Goal: Transaction & Acquisition: Subscribe to service/newsletter

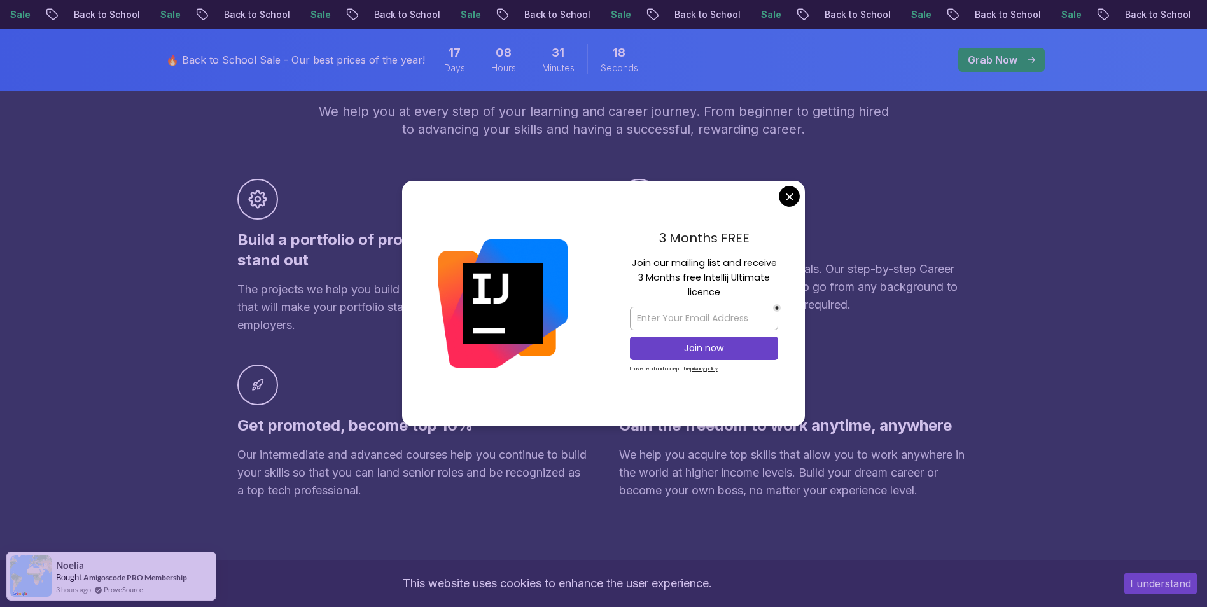
scroll to position [827, 0]
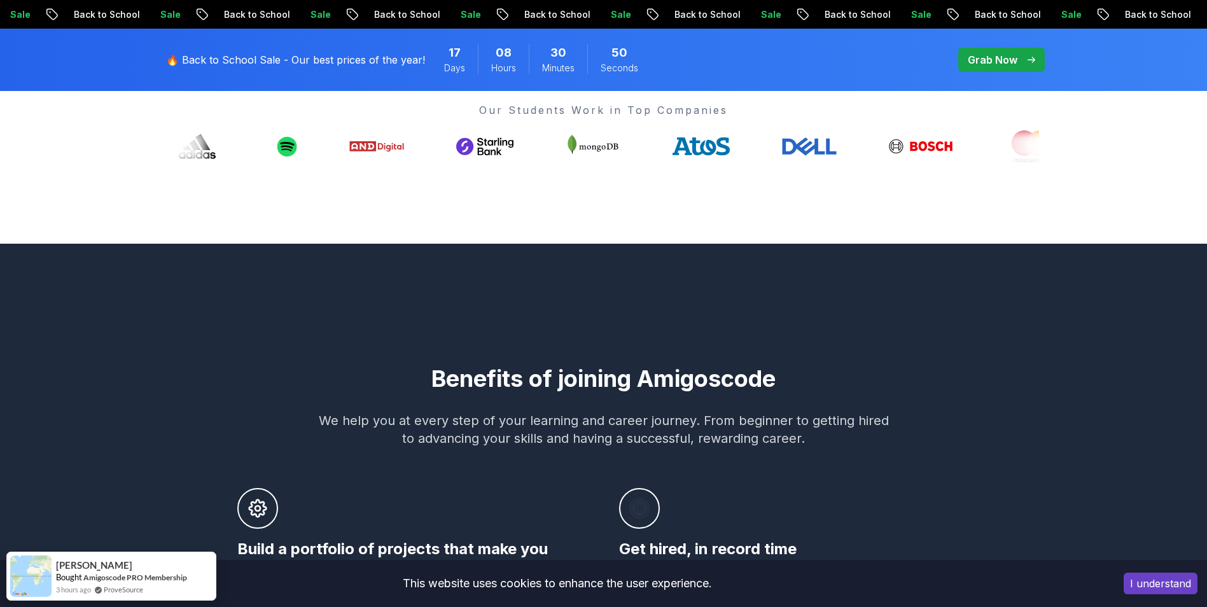
scroll to position [0, 0]
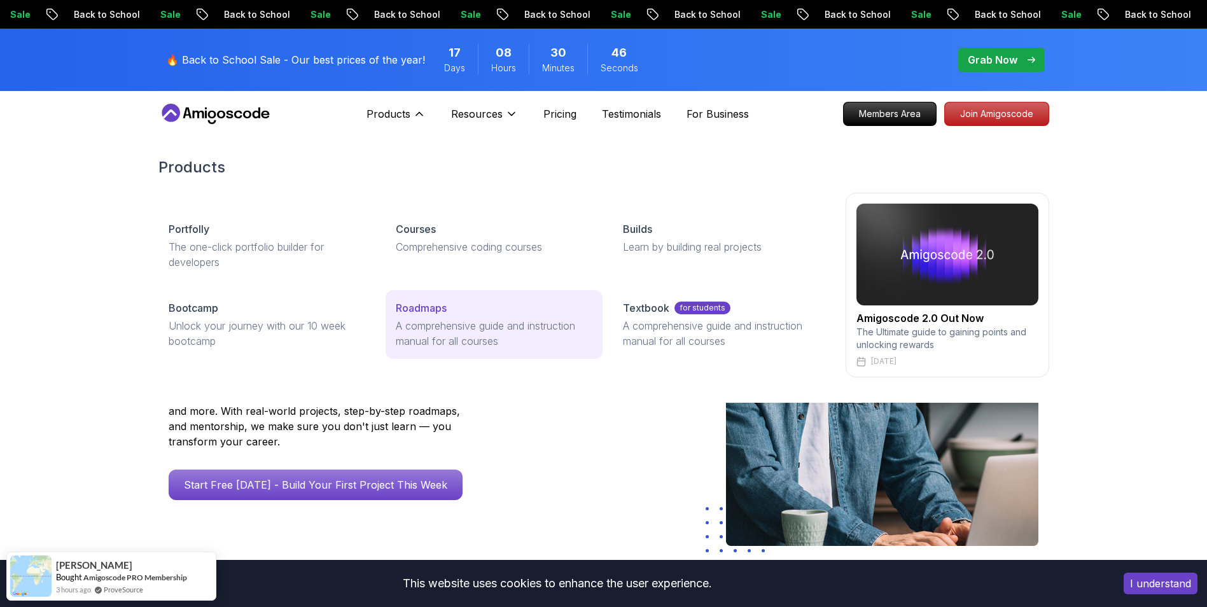
click at [438, 317] on link "Roadmaps A comprehensive guide and instruction manual for all courses" at bounding box center [494, 324] width 217 height 69
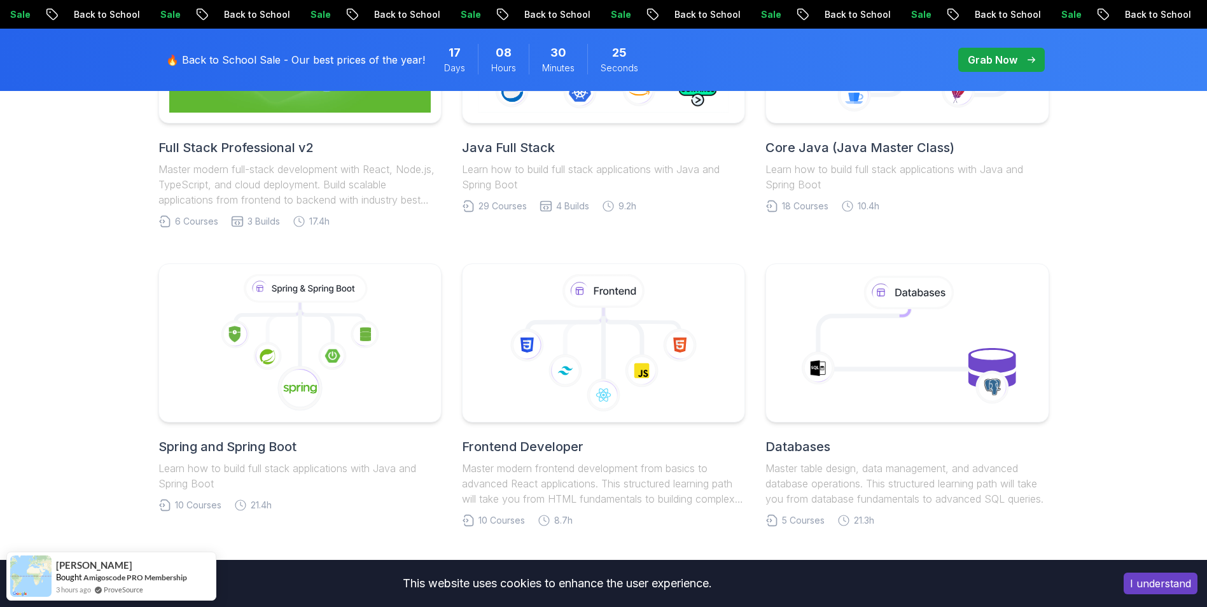
scroll to position [509, 0]
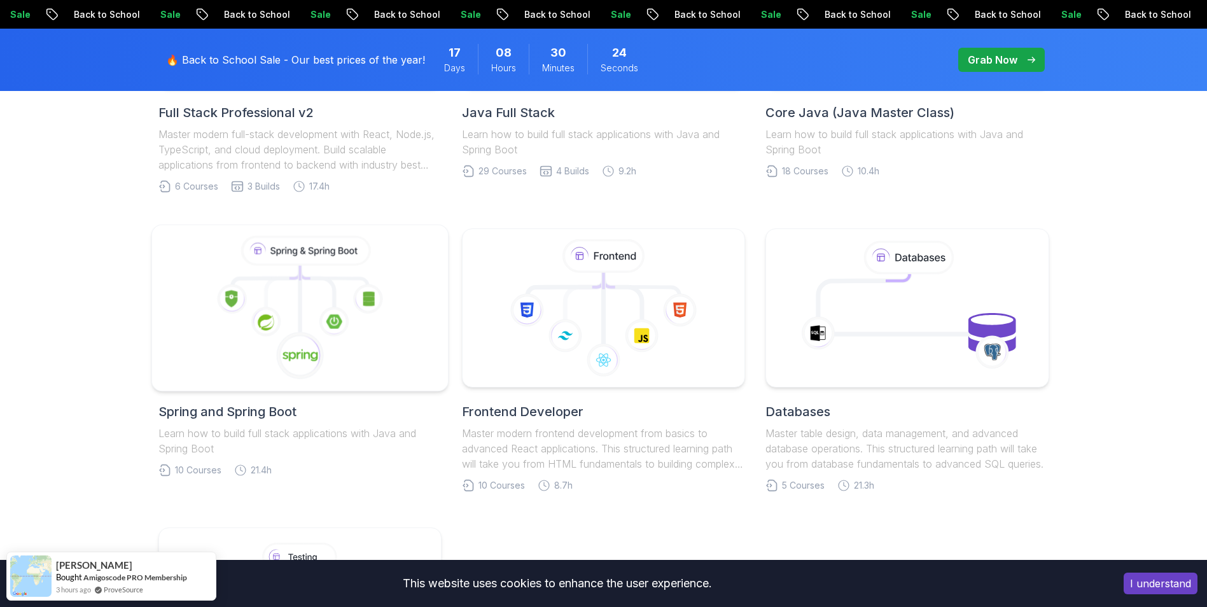
click at [344, 292] on icon at bounding box center [299, 308] width 275 height 144
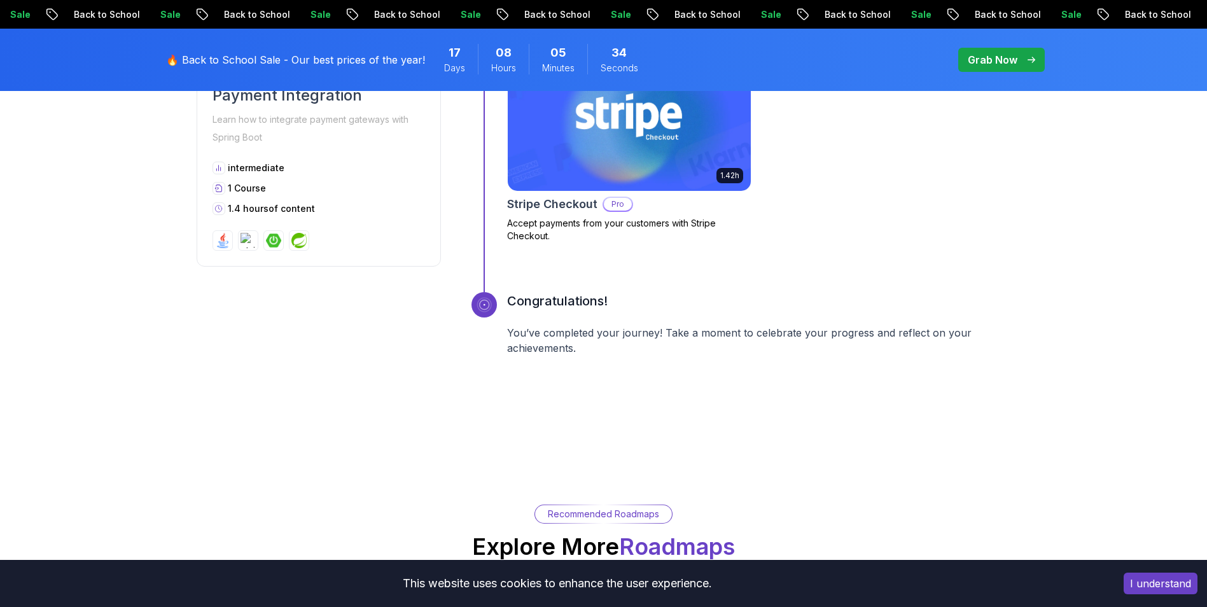
scroll to position [2990, 0]
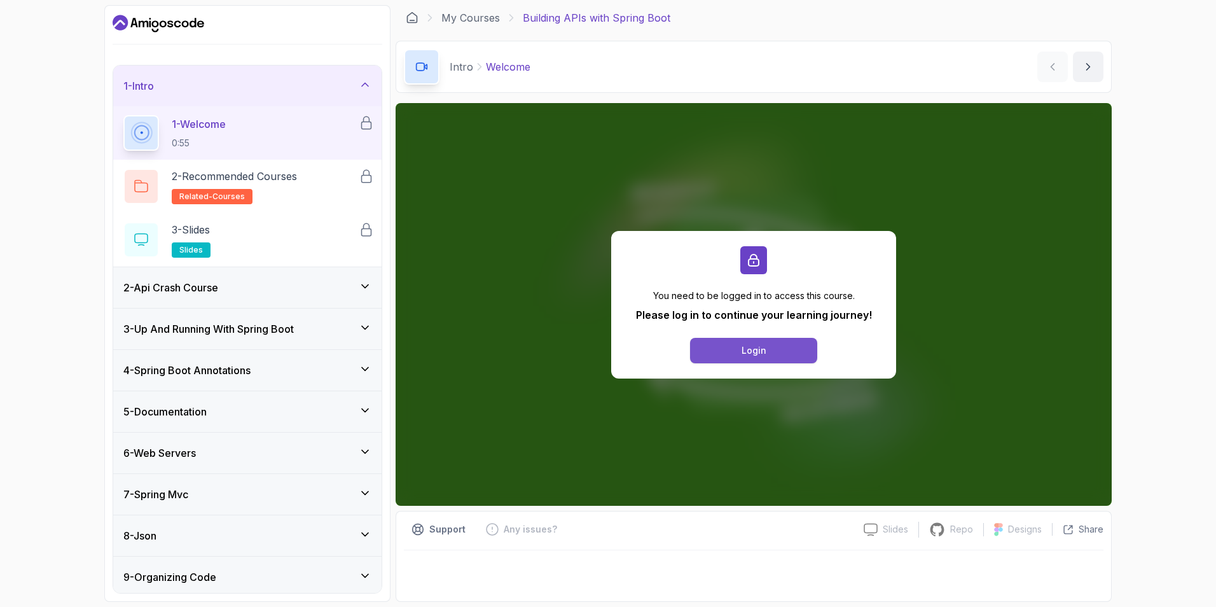
click at [732, 349] on button "Login" at bounding box center [753, 350] width 127 height 25
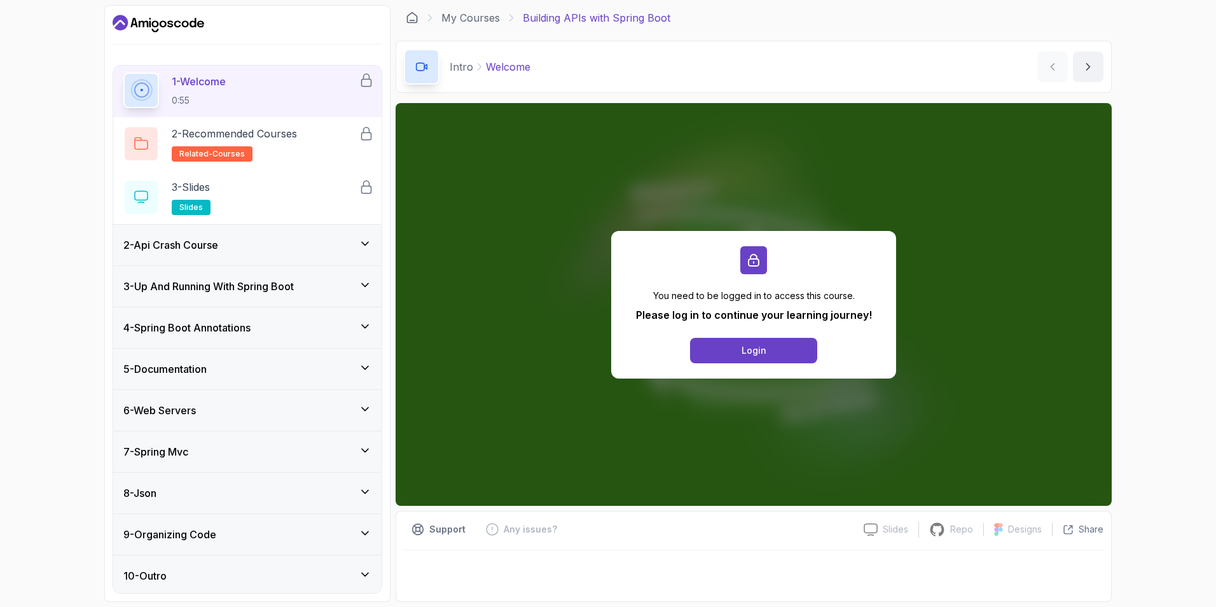
scroll to position [46, 0]
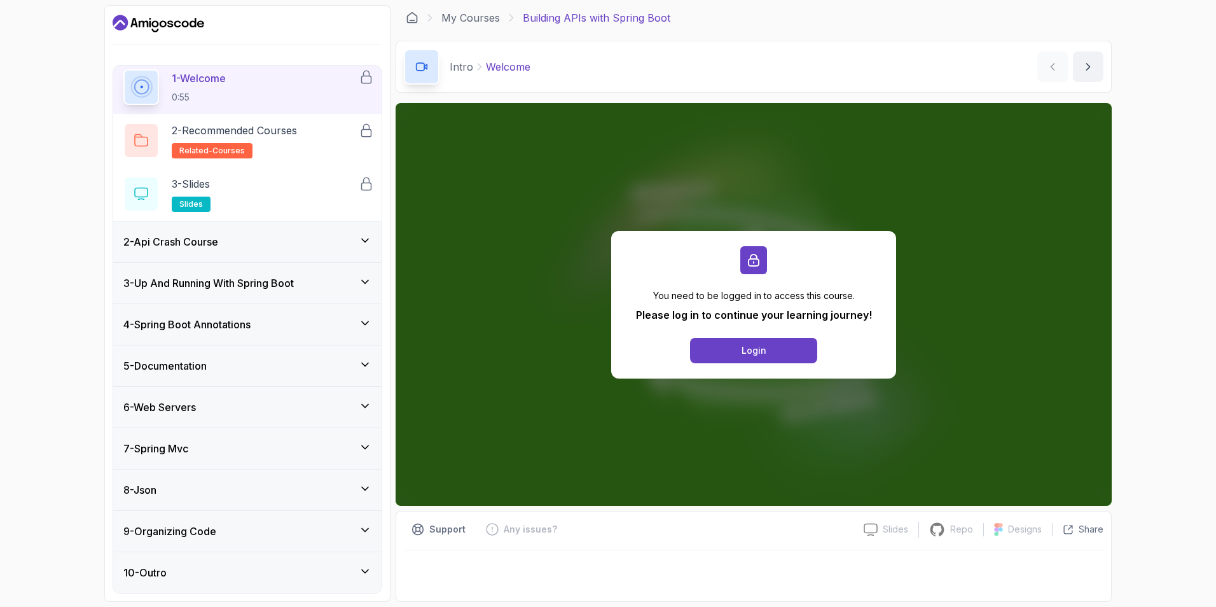
click at [365, 452] on icon at bounding box center [365, 447] width 13 height 13
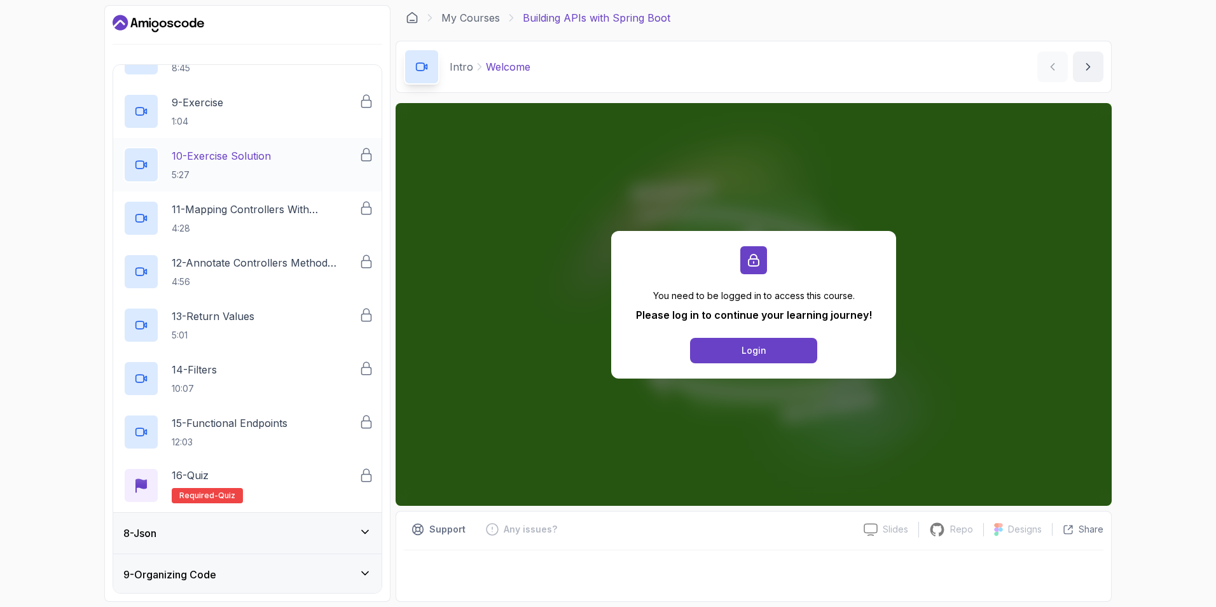
scroll to position [700, 0]
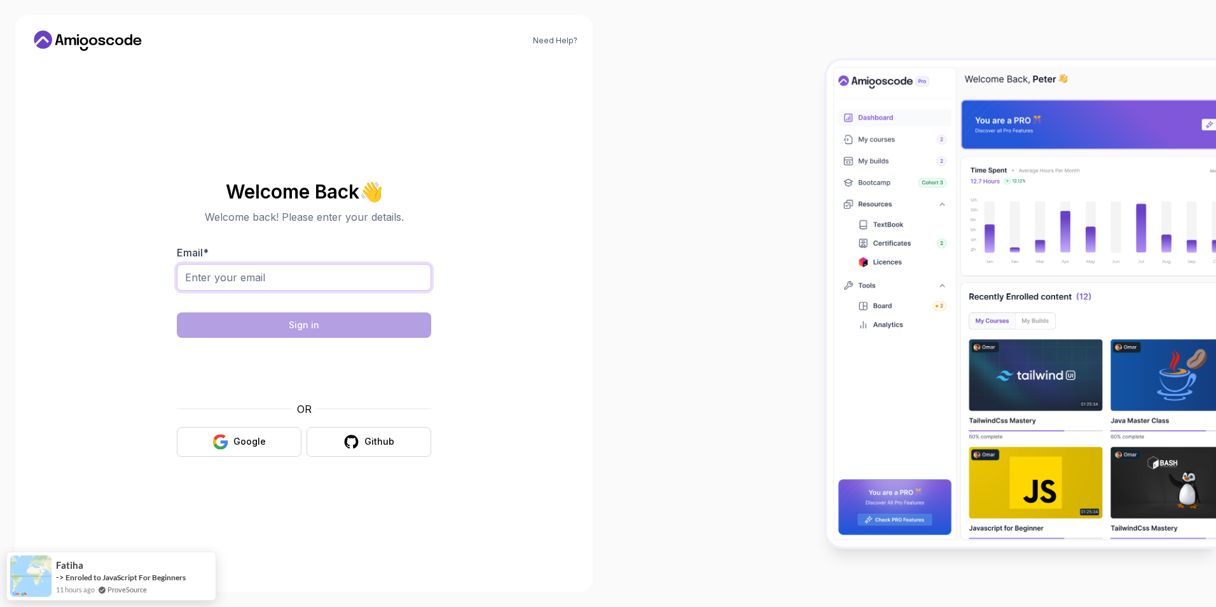
click at [268, 278] on input "Email *" at bounding box center [304, 277] width 254 height 27
type input "[EMAIL_ADDRESS][DOMAIN_NAME]"
drag, startPoint x: 633, startPoint y: 356, endPoint x: 613, endPoint y: 362, distance: 20.5
click at [630, 358] on div at bounding box center [912, 303] width 608 height 607
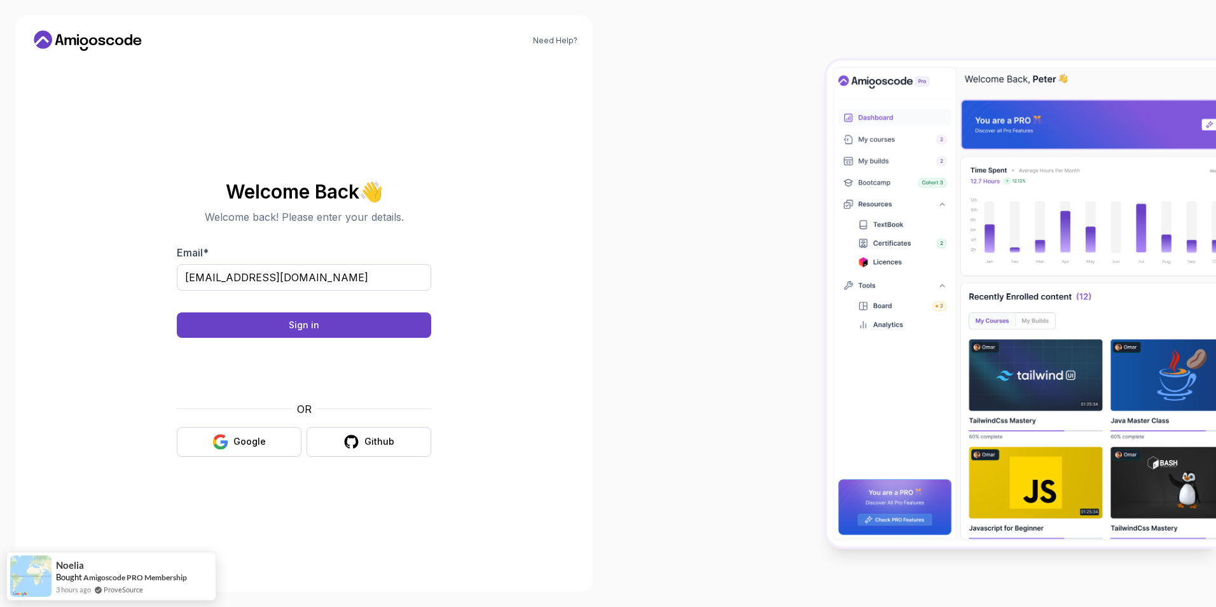
click at [787, 194] on body "Need Help? Welcome Back 👋 Welcome back! Please enter your details. Email * okar…" at bounding box center [608, 303] width 1216 height 607
click at [319, 323] on button "Sign in" at bounding box center [304, 324] width 254 height 25
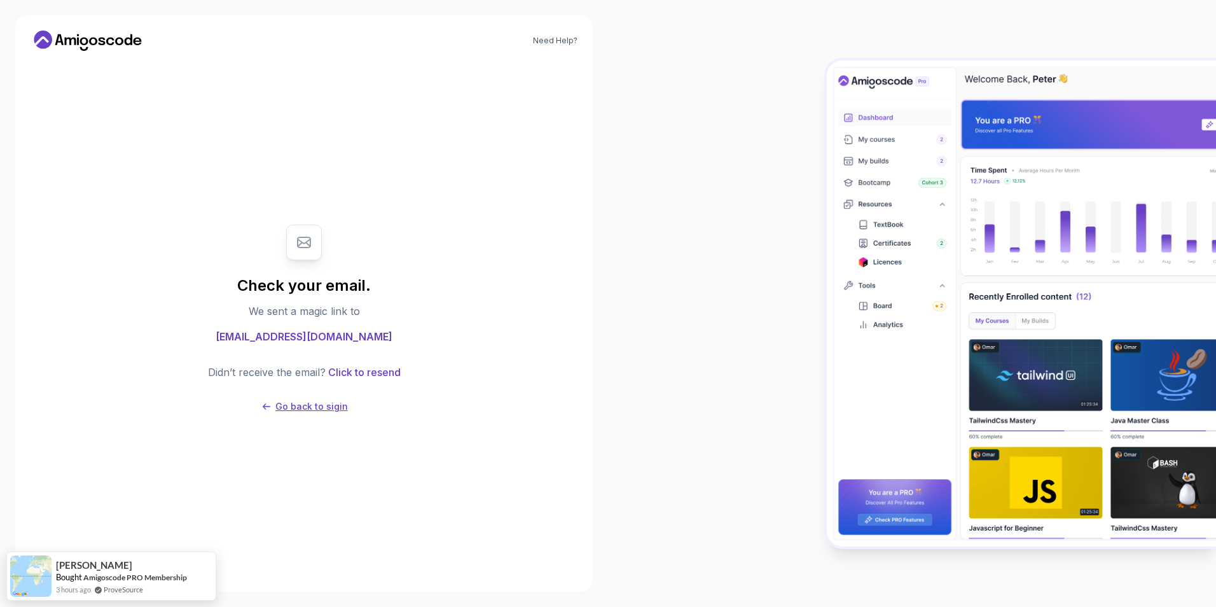
click at [319, 409] on p "Go back to sigin" at bounding box center [311, 406] width 73 height 13
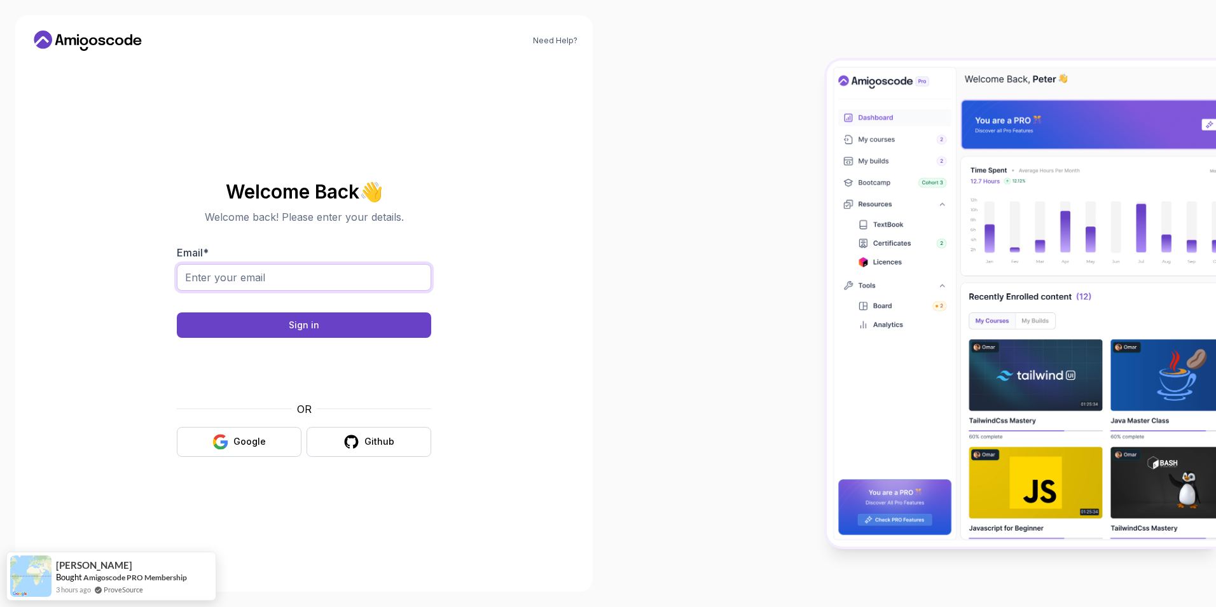
click at [317, 285] on input "Email *" at bounding box center [304, 277] width 254 height 27
type input "okaru.alvaro97@gmail.com"
click at [324, 330] on button "Sign in" at bounding box center [304, 324] width 254 height 25
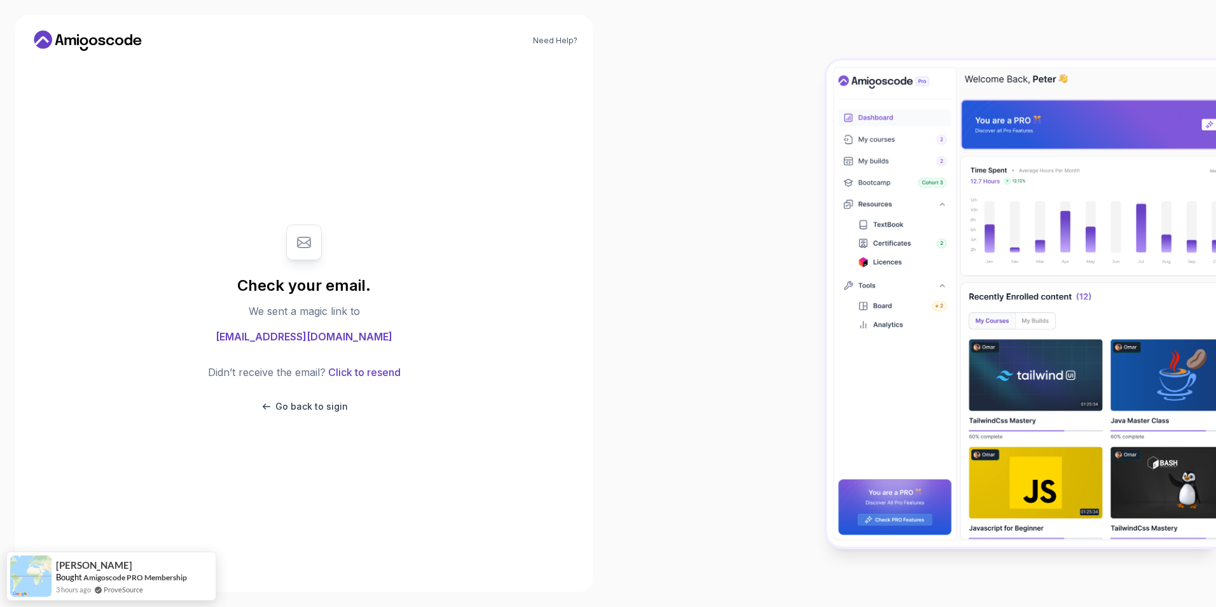
click at [74, 42] on icon at bounding box center [88, 41] width 115 height 20
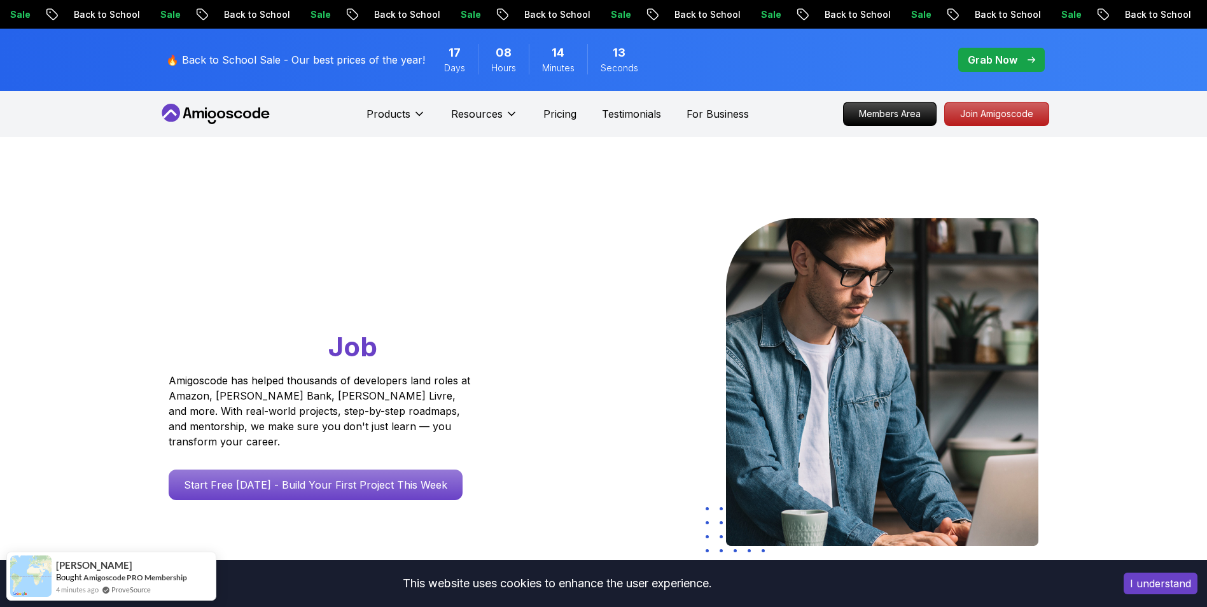
click at [1139, 584] on button "I understand" at bounding box center [1160, 584] width 74 height 22
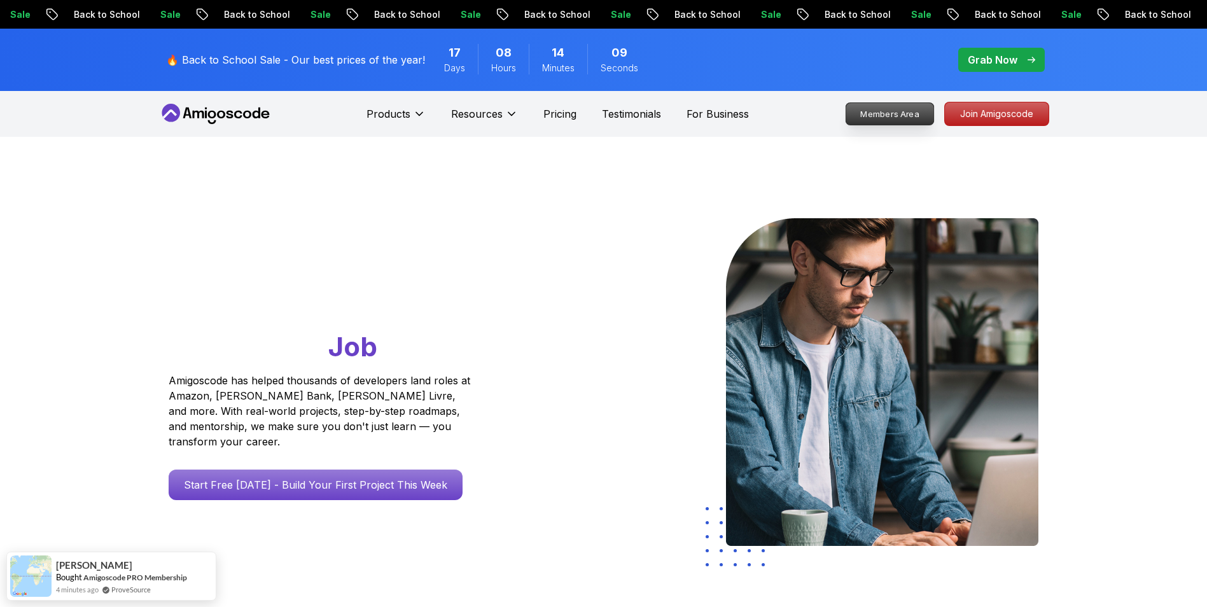
click at [902, 105] on p "Members Area" at bounding box center [889, 114] width 88 height 22
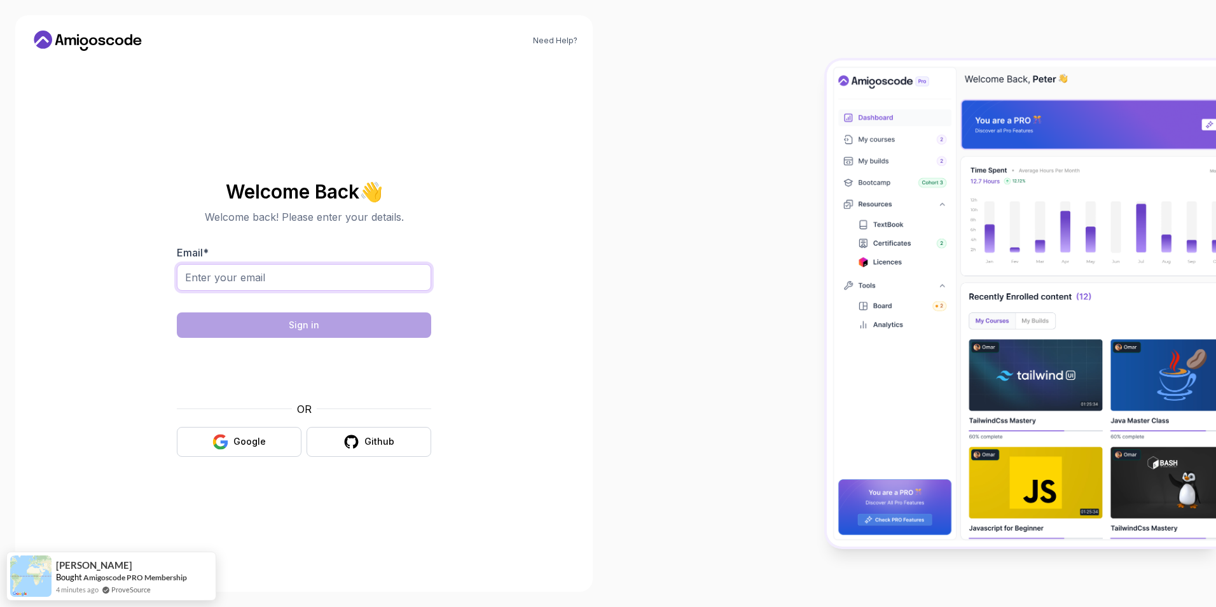
click at [253, 274] on input "Email *" at bounding box center [304, 277] width 254 height 27
type input "aklivmairkoo@gmail.com"
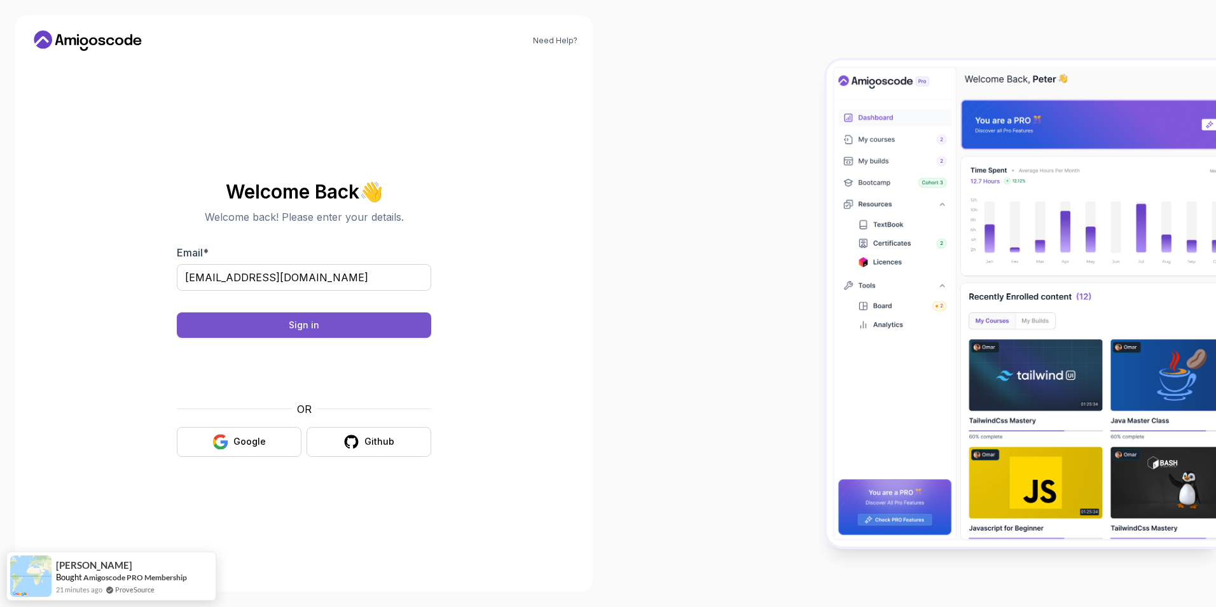
click at [357, 321] on button "Sign in" at bounding box center [304, 324] width 254 height 25
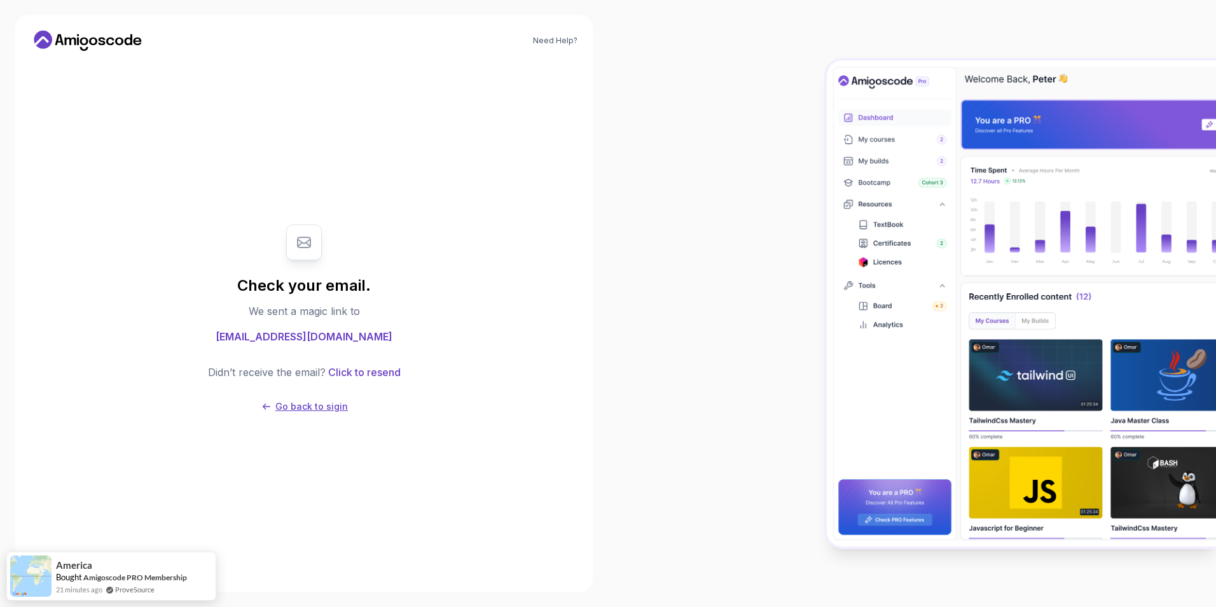
click at [281, 404] on p "Go back to sigin" at bounding box center [311, 406] width 73 height 13
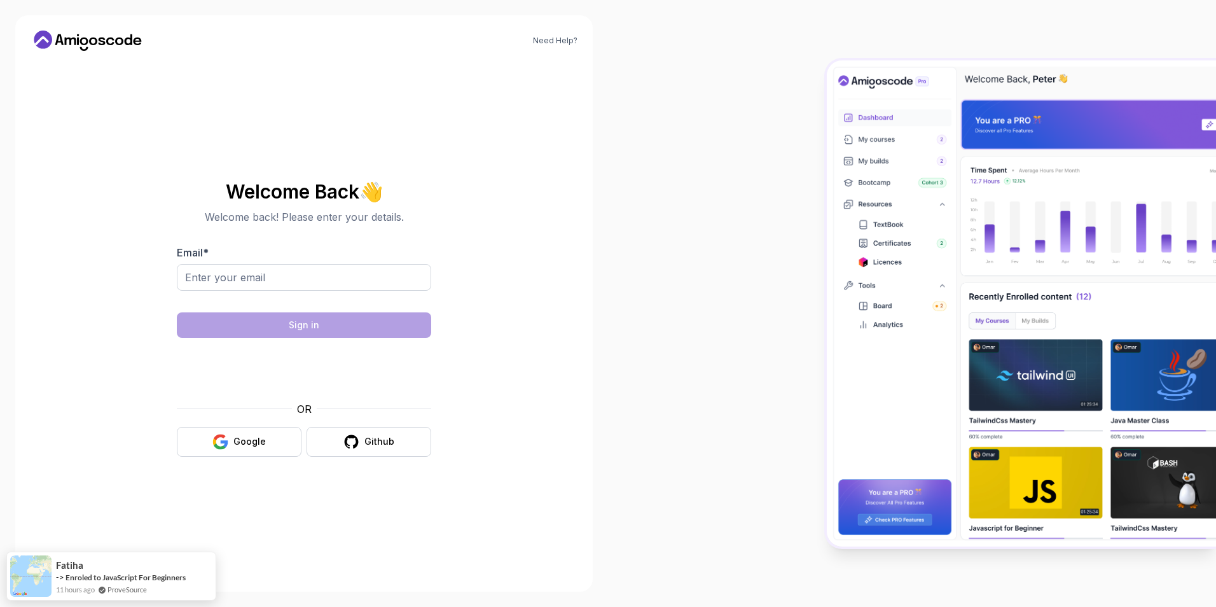
drag, startPoint x: 748, startPoint y: 188, endPoint x: 917, endPoint y: 194, distance: 168.7
click at [917, 194] on div at bounding box center [912, 303] width 608 height 607
click at [963, 191] on img at bounding box center [1021, 302] width 389 height 485
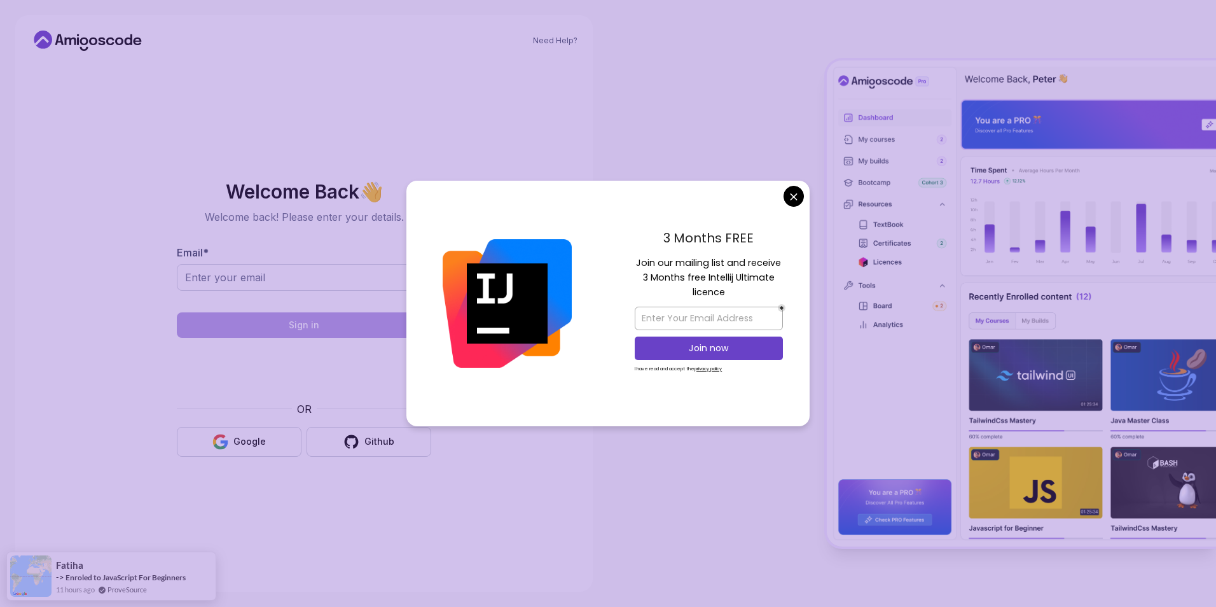
click at [791, 200] on body "Need Help? Welcome Back 👋 Welcome back! Please enter your details. Email * Sign…" at bounding box center [608, 303] width 1216 height 607
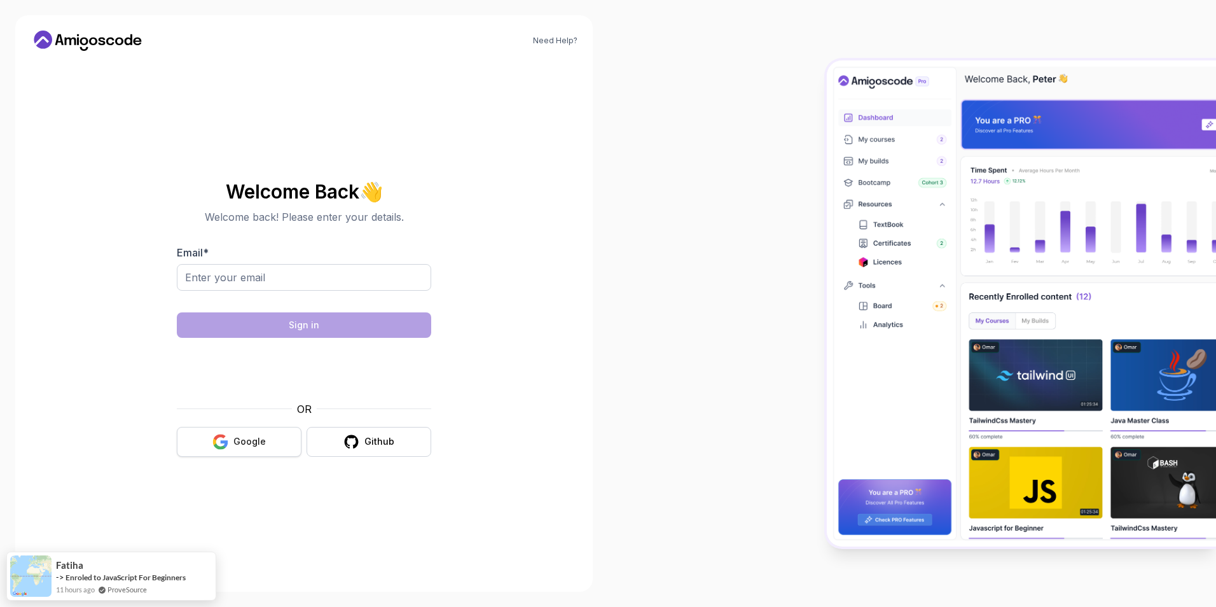
click at [274, 438] on button "Google" at bounding box center [239, 442] width 125 height 30
click at [100, 47] on icon at bounding box center [88, 41] width 115 height 20
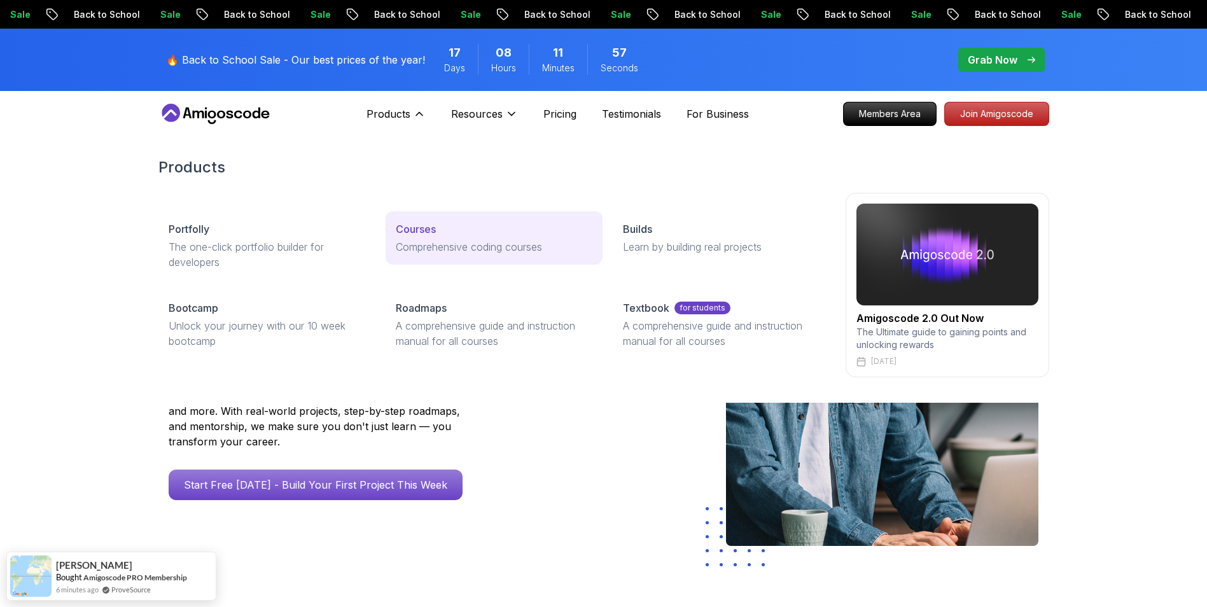
click at [499, 245] on p "Comprehensive coding courses" at bounding box center [494, 246] width 197 height 15
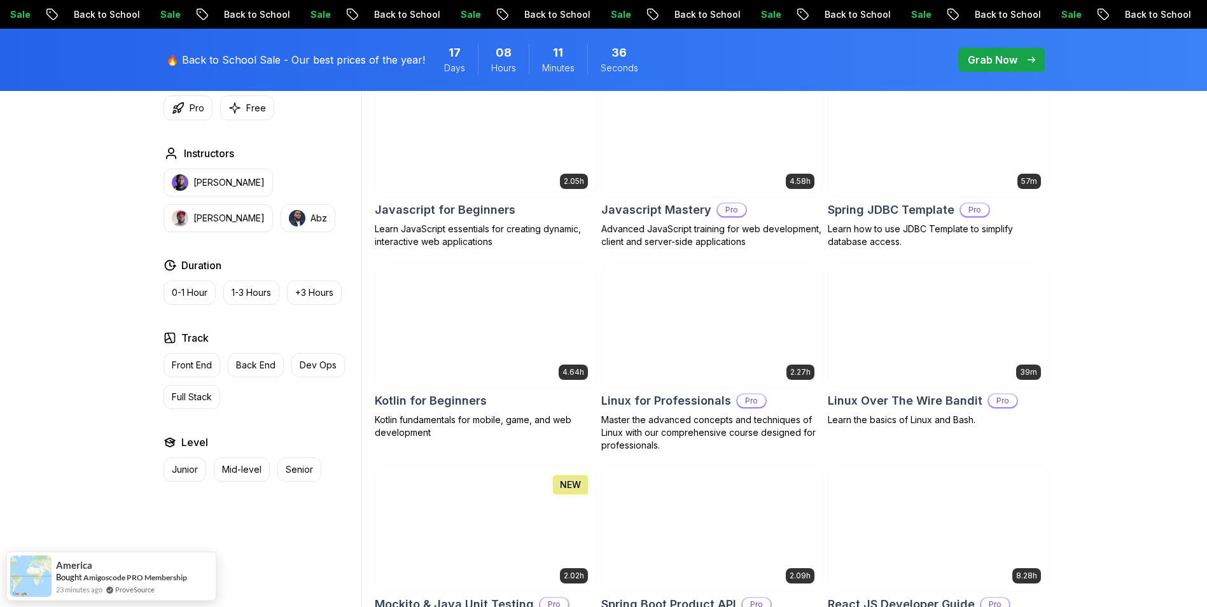
scroll to position [2481, 0]
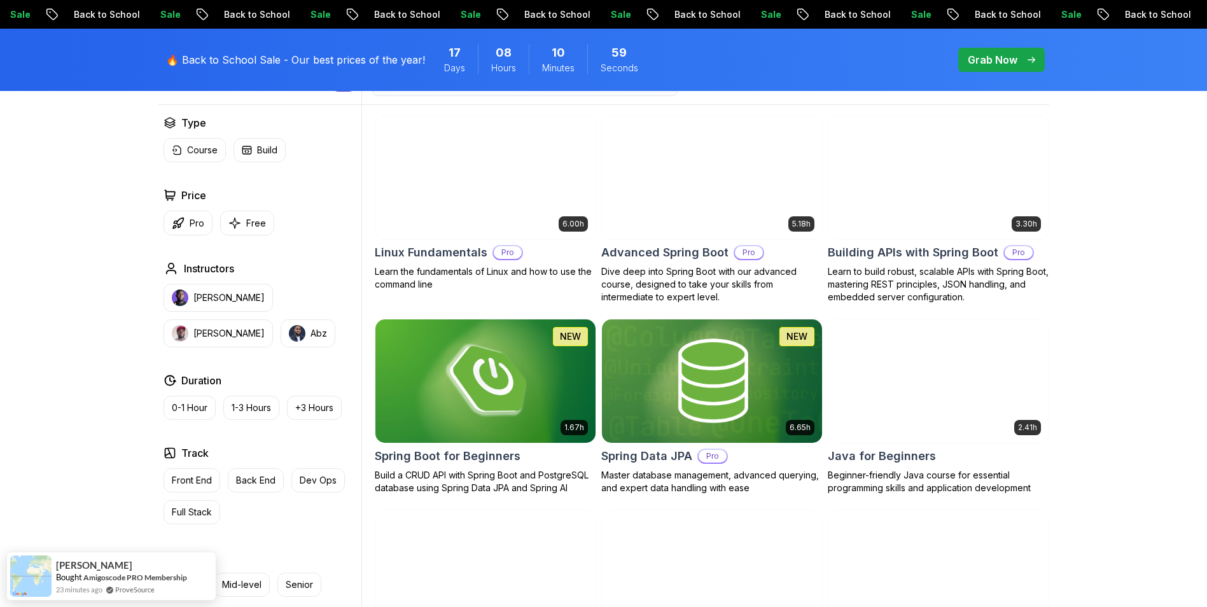
scroll to position [318, 0]
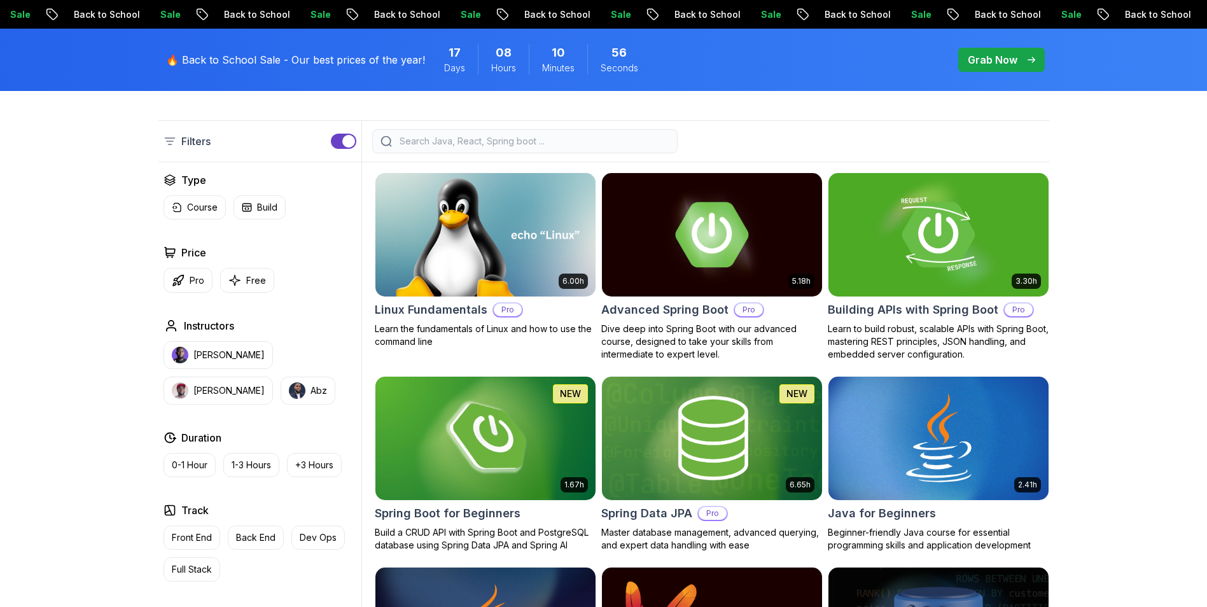
click at [452, 136] on input "search" at bounding box center [533, 141] width 272 height 13
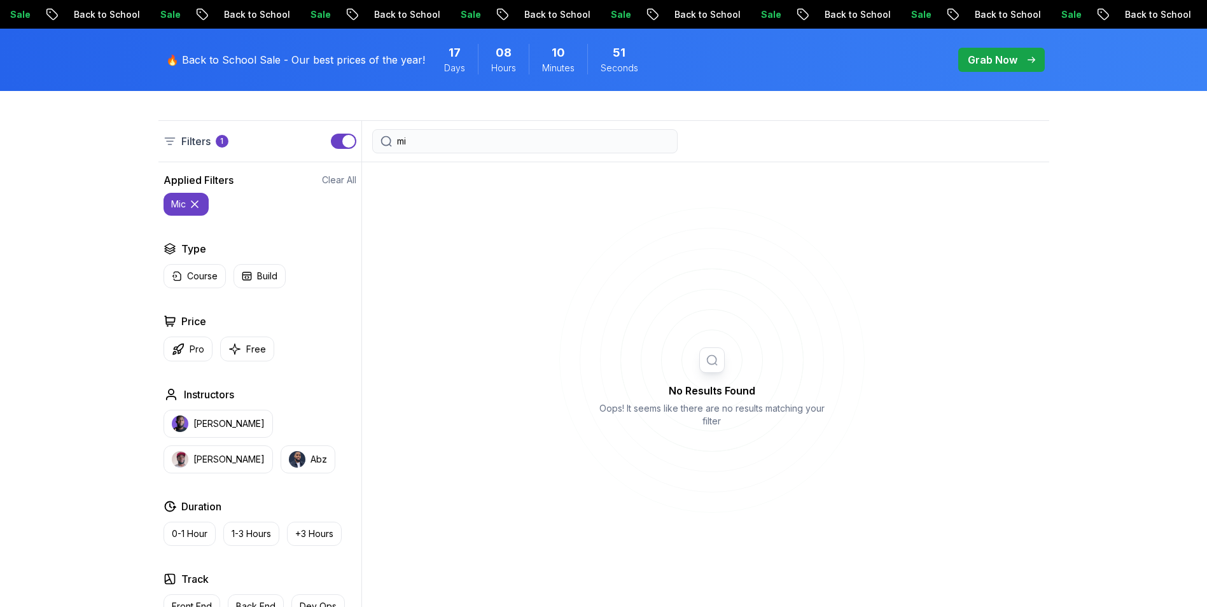
type input "m"
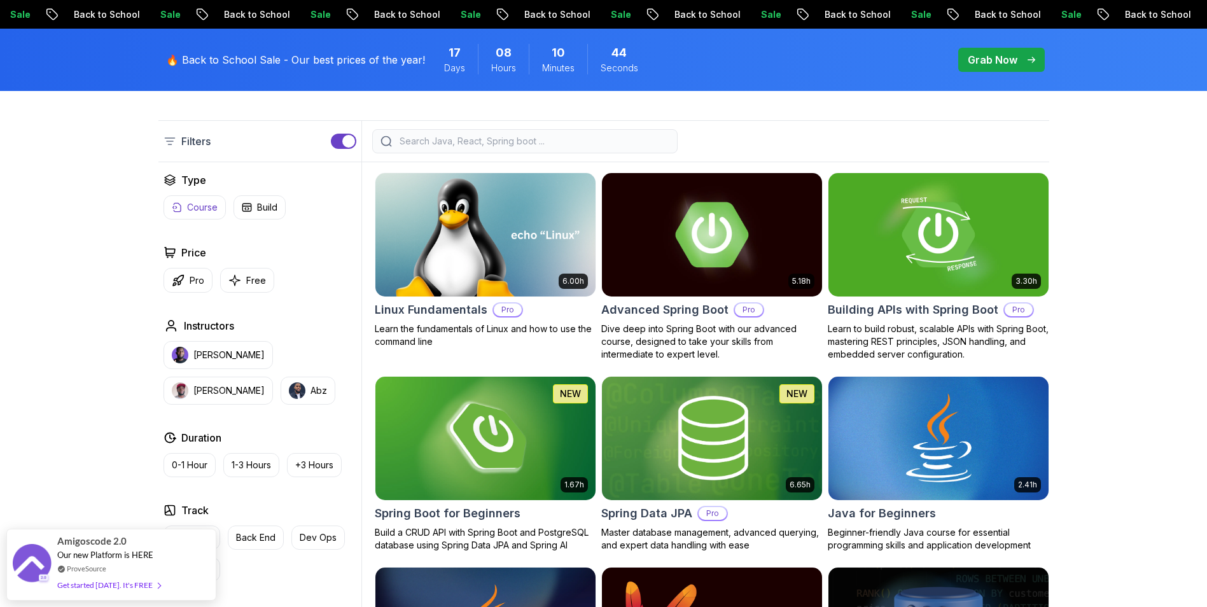
click at [179, 199] on button "Course" at bounding box center [194, 207] width 62 height 24
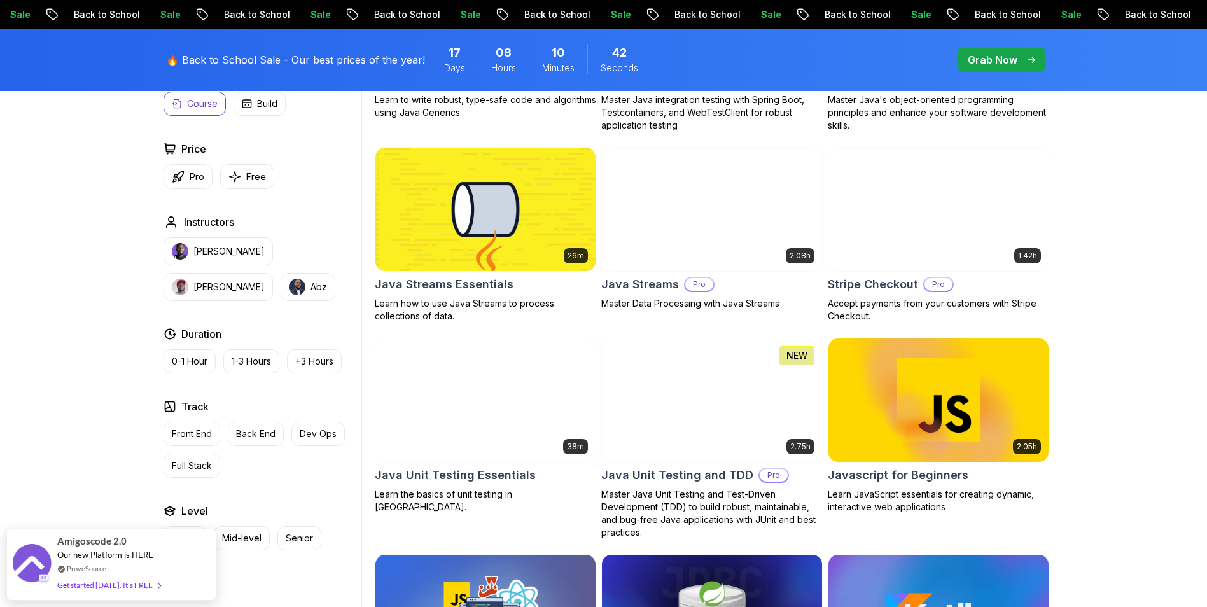
scroll to position [1909, 0]
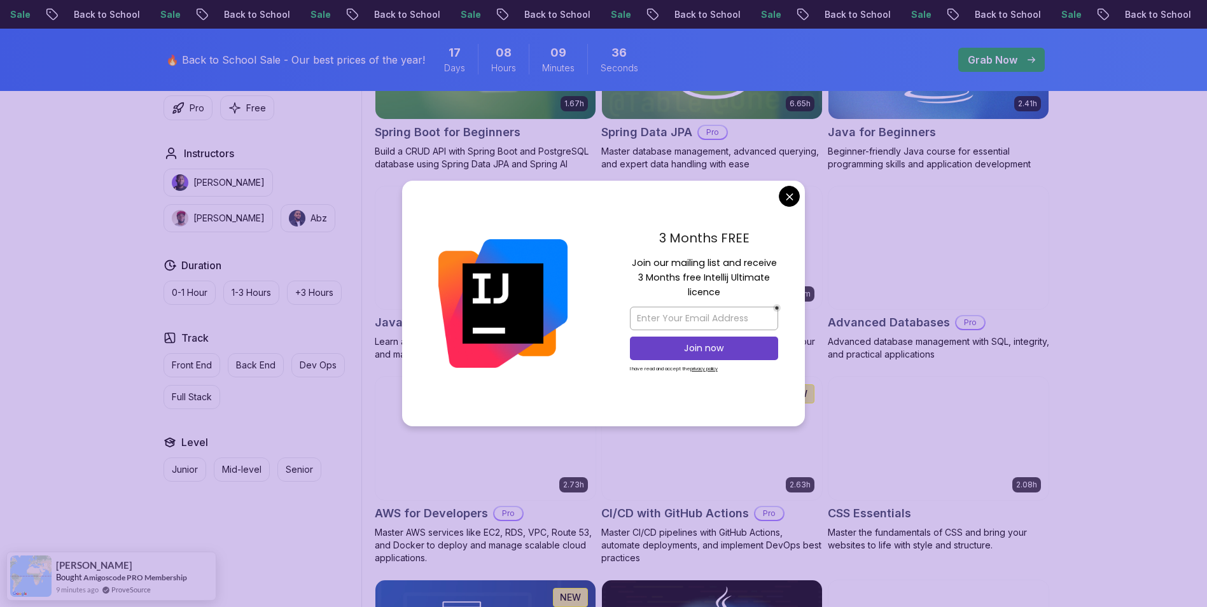
scroll to position [700, 0]
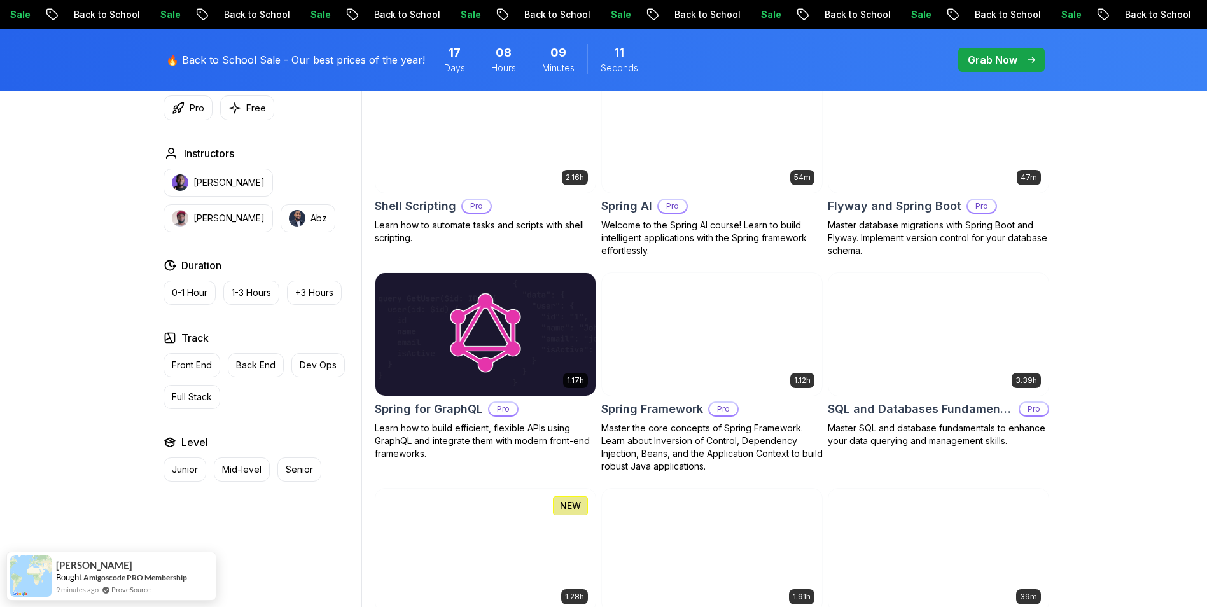
scroll to position [3435, 0]
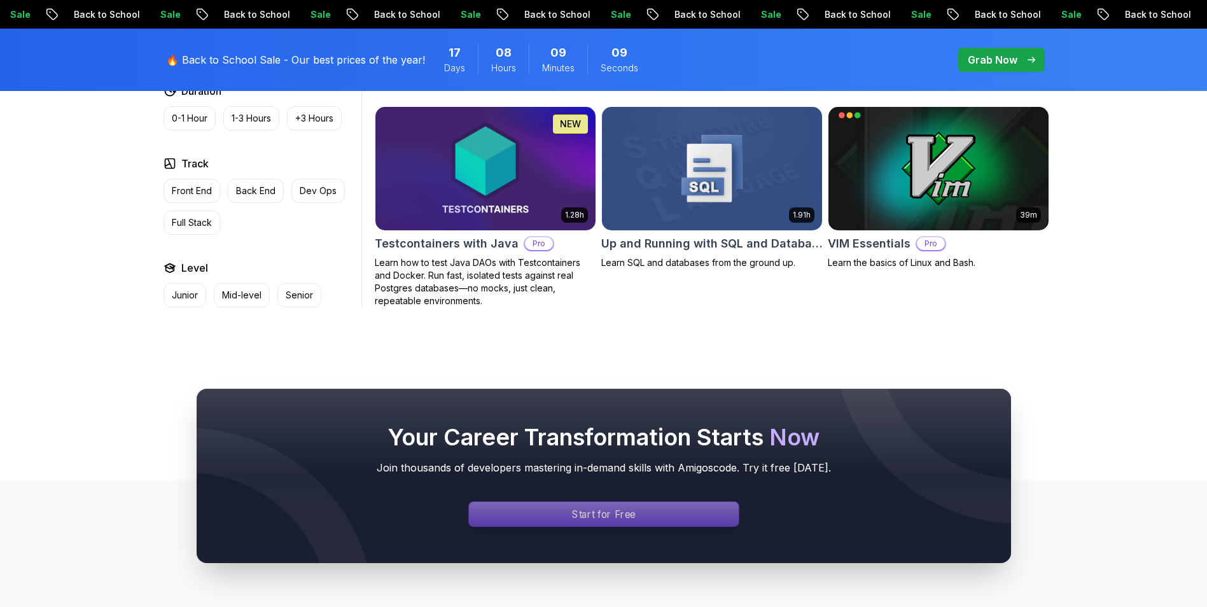
click at [593, 507] on p "Start for Free" at bounding box center [604, 514] width 64 height 15
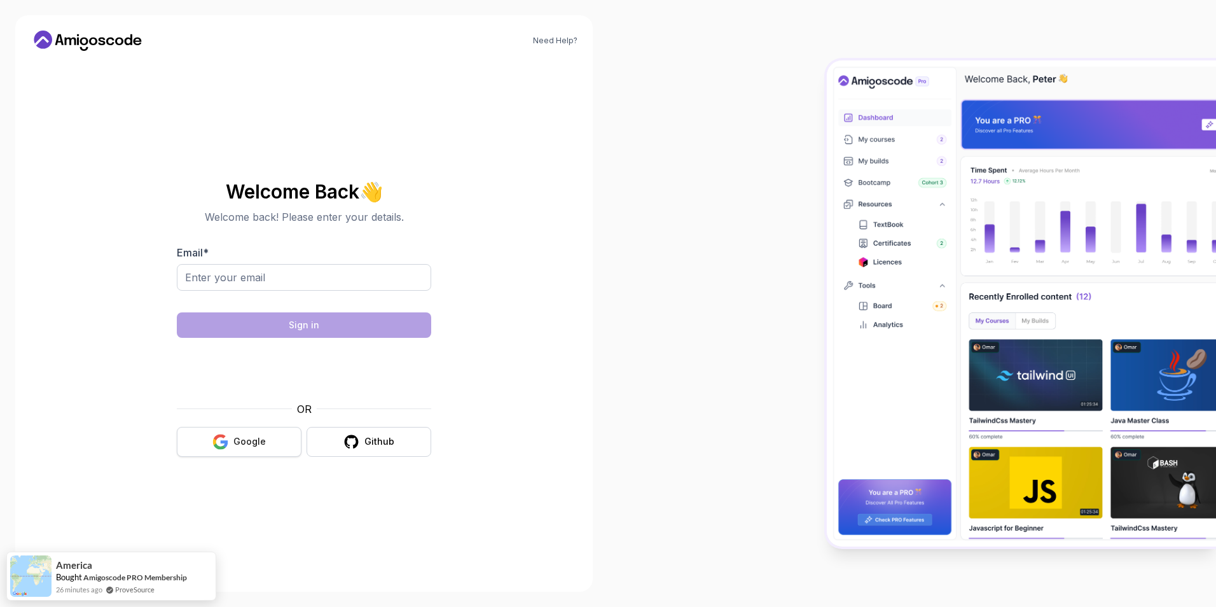
click at [243, 449] on button "Google" at bounding box center [239, 442] width 125 height 30
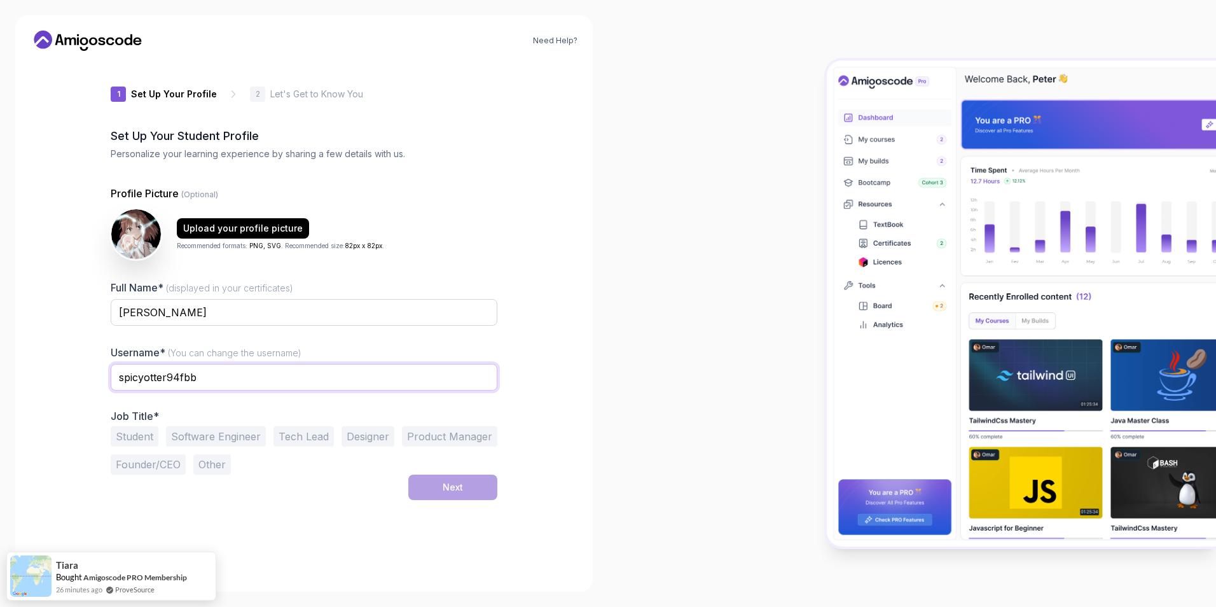
drag, startPoint x: 216, startPoint y: 380, endPoint x: 9, endPoint y: 368, distance: 207.1
click at [9, 368] on div "Need Help? 1 Set Up Your Profile 1 Set Up Your Profile 2 Let's Get to Know You …" at bounding box center [304, 303] width 608 height 607
type input "tonkiuter"
click at [306, 520] on div "1 Set Up Your Profile 1 Set Up Your Profile 2 Let's Get to Know You Set Up Your…" at bounding box center [304, 318] width 387 height 515
click at [221, 437] on button "Software Engineer" at bounding box center [216, 436] width 100 height 20
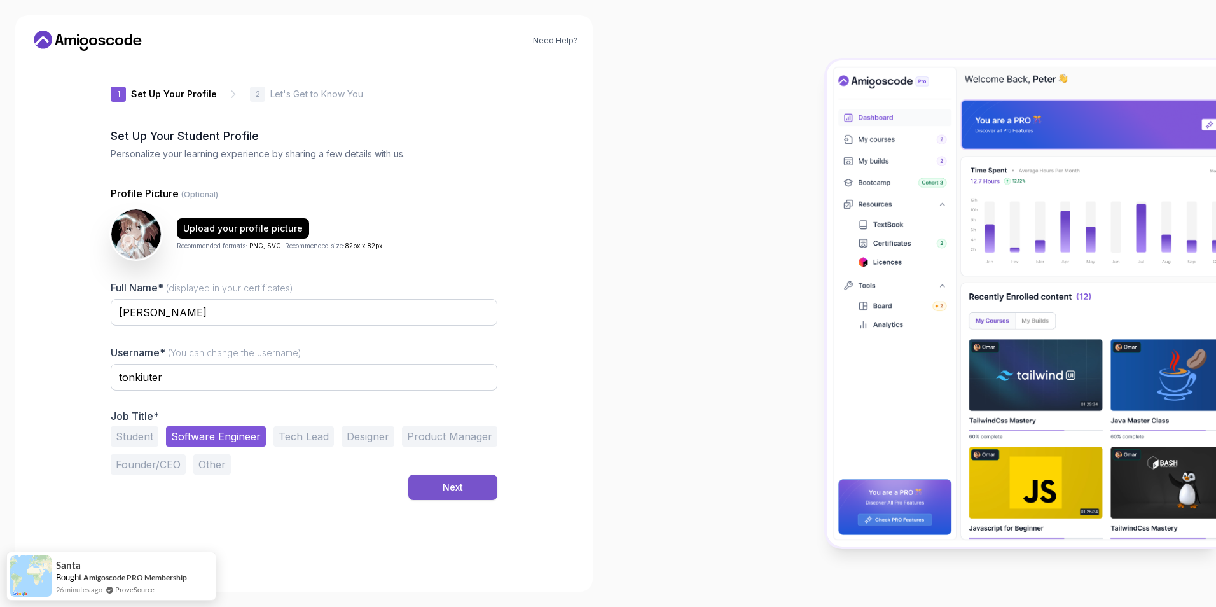
click at [447, 483] on div "Next" at bounding box center [453, 487] width 20 height 13
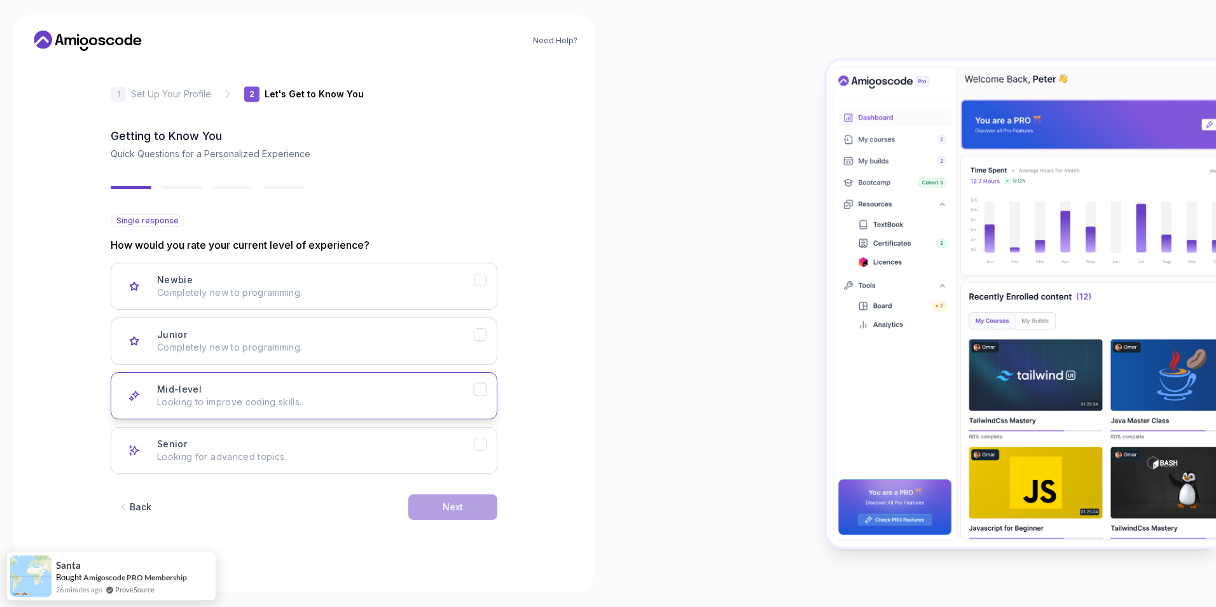
click at [478, 394] on icon "Mid-level" at bounding box center [481, 390] width 12 height 12
click at [470, 507] on button "Next" at bounding box center [452, 506] width 89 height 25
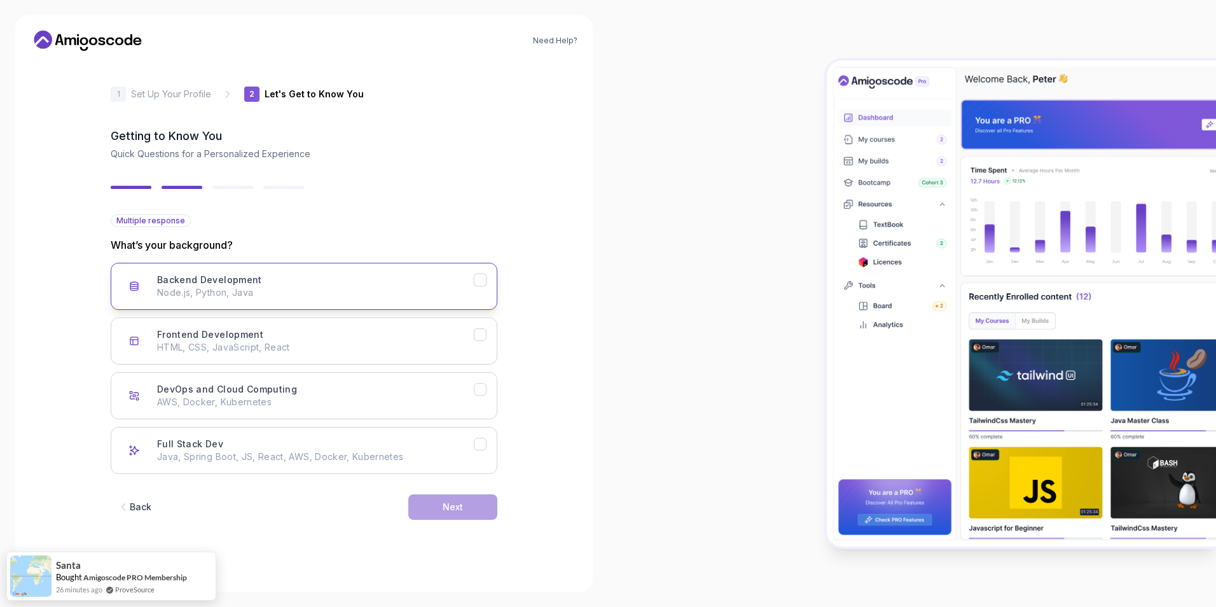
click at [476, 281] on icon "Backend Development" at bounding box center [481, 280] width 12 height 12
click at [473, 508] on button "Next" at bounding box center [452, 506] width 89 height 25
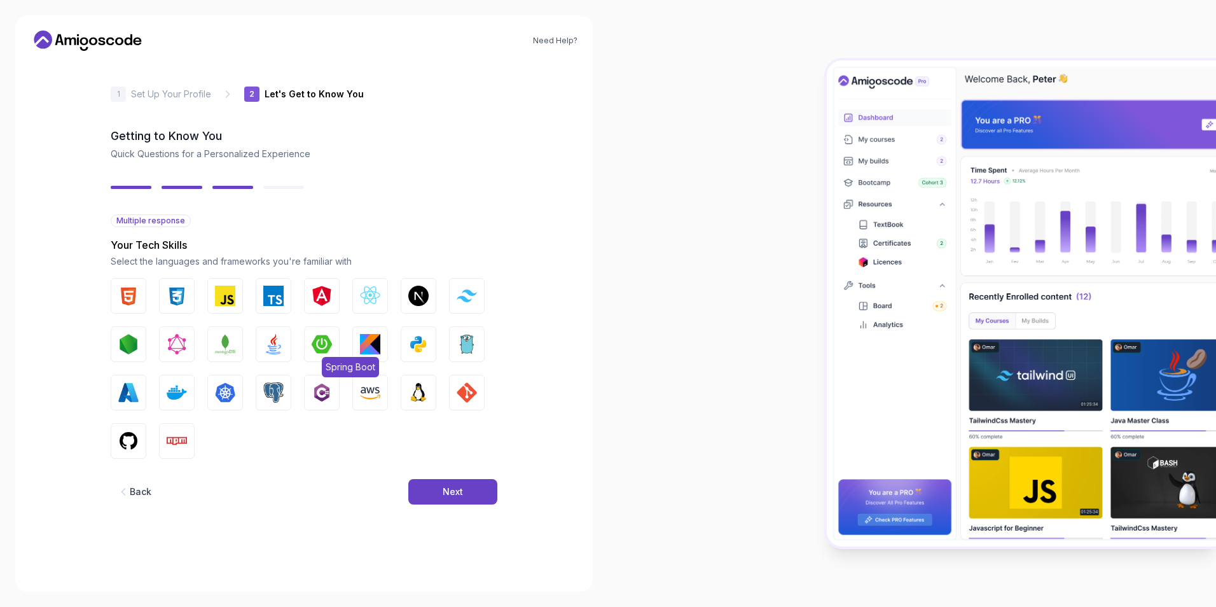
click at [315, 344] on img "button" at bounding box center [322, 344] width 20 height 20
click at [270, 344] on img "button" at bounding box center [273, 344] width 20 height 20
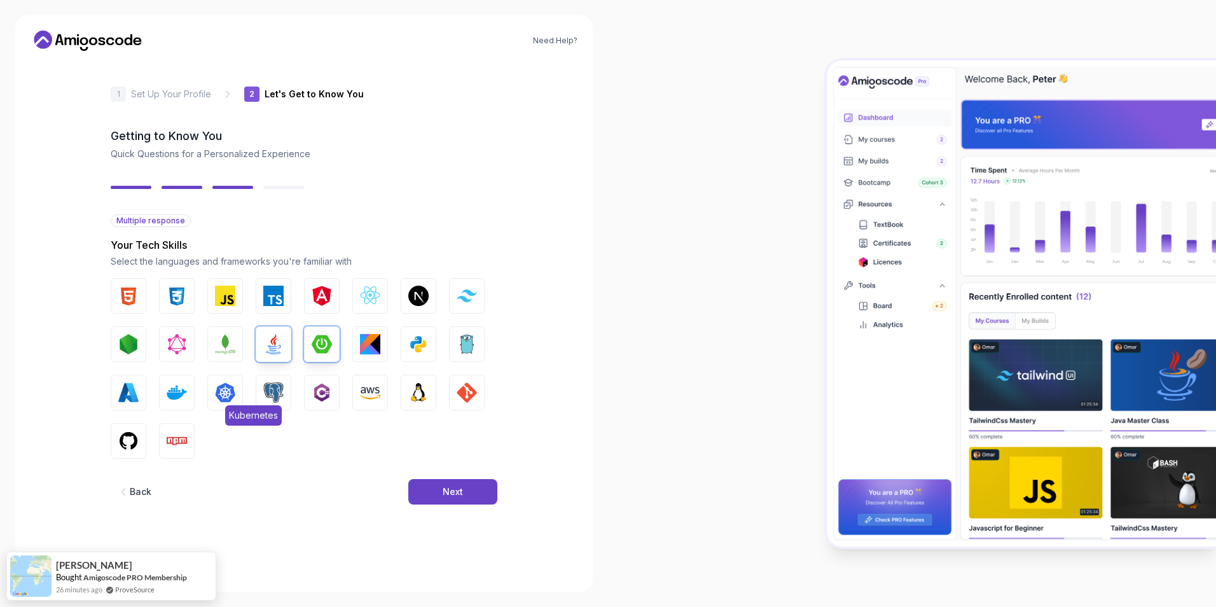
click at [219, 398] on img "button" at bounding box center [225, 392] width 20 height 20
click at [419, 398] on img "button" at bounding box center [418, 392] width 20 height 20
click at [461, 489] on div "Next" at bounding box center [453, 491] width 20 height 13
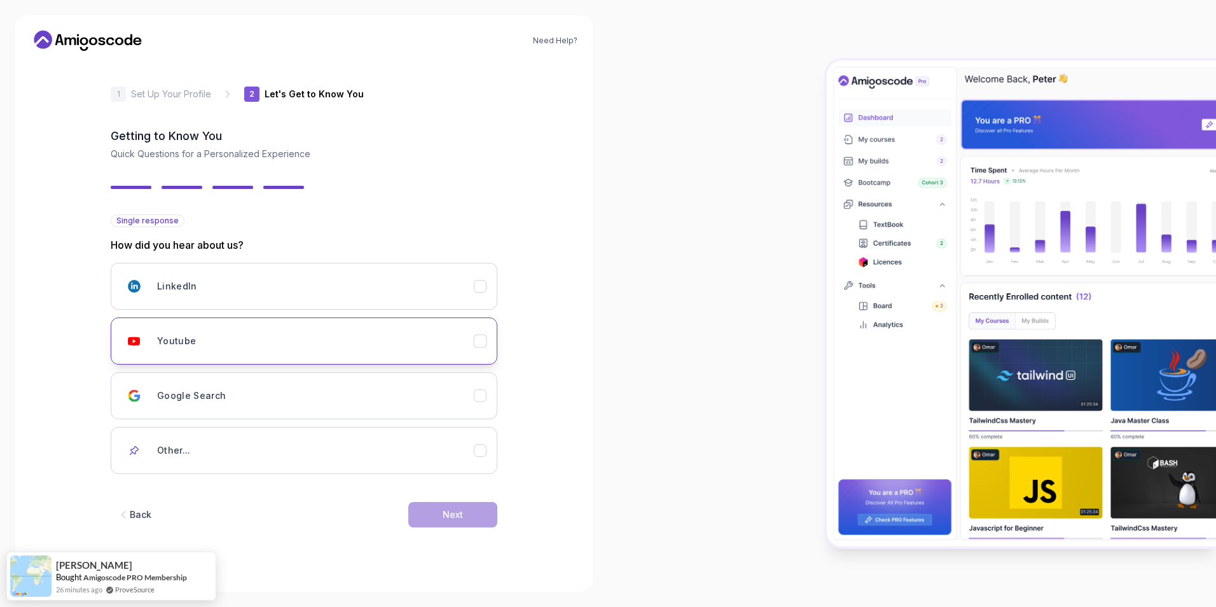
click at [476, 345] on icon "Youtube" at bounding box center [481, 341] width 12 height 12
click at [458, 508] on button "Next" at bounding box center [452, 514] width 89 height 25
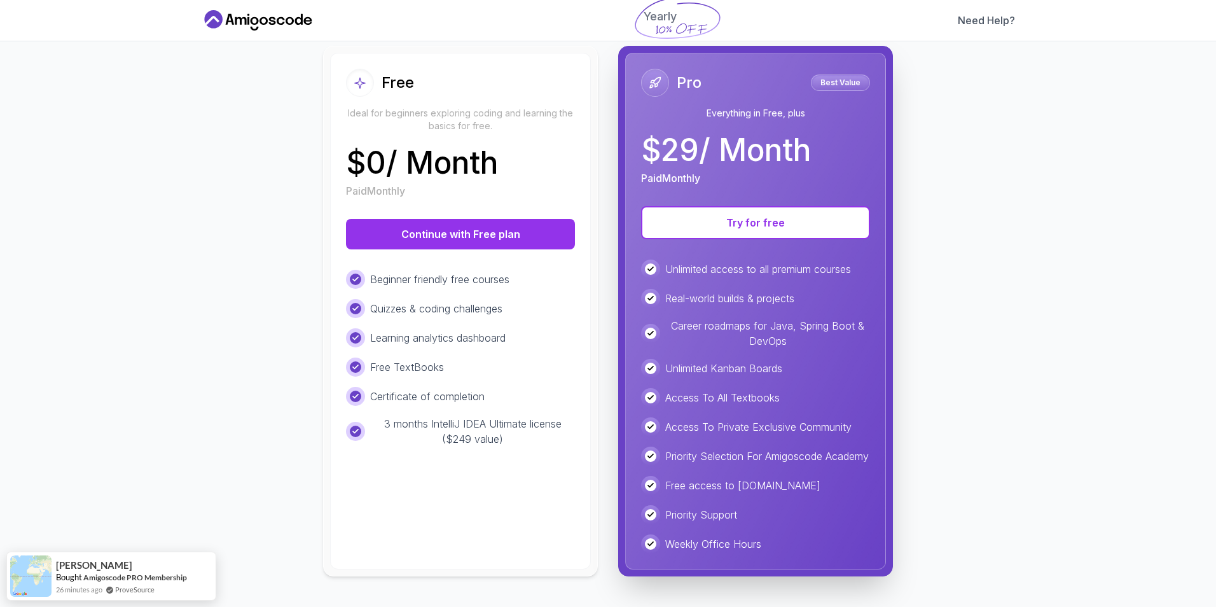
scroll to position [144, 0]
click at [476, 227] on button "Continue with Free plan" at bounding box center [460, 234] width 229 height 31
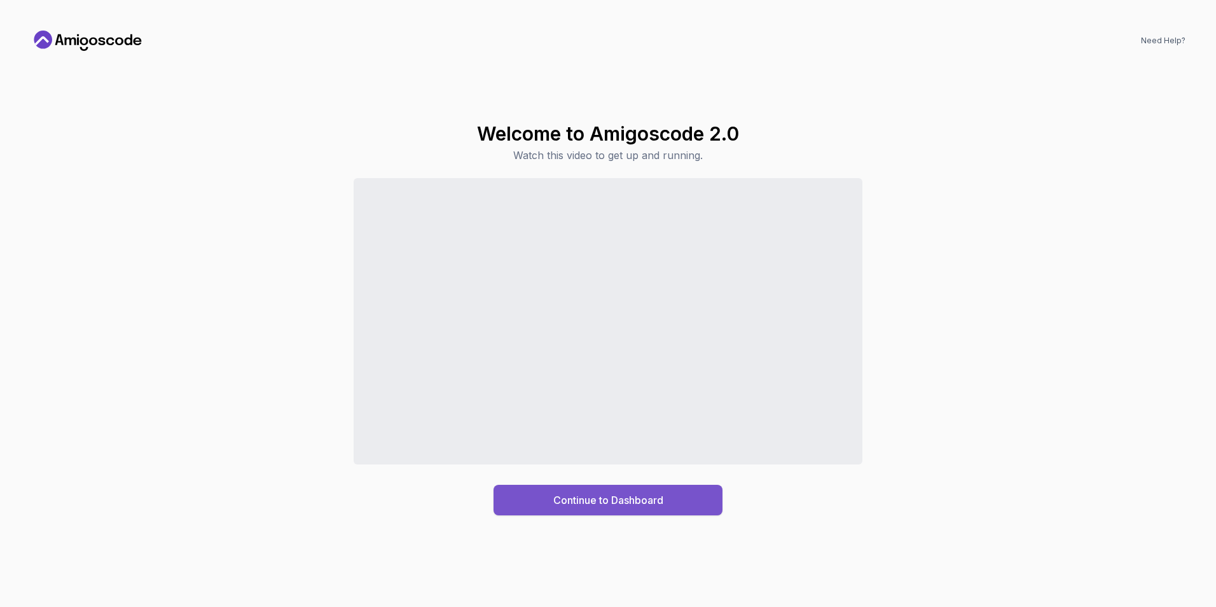
click at [615, 499] on div "Continue to Dashboard" at bounding box center [608, 499] width 110 height 15
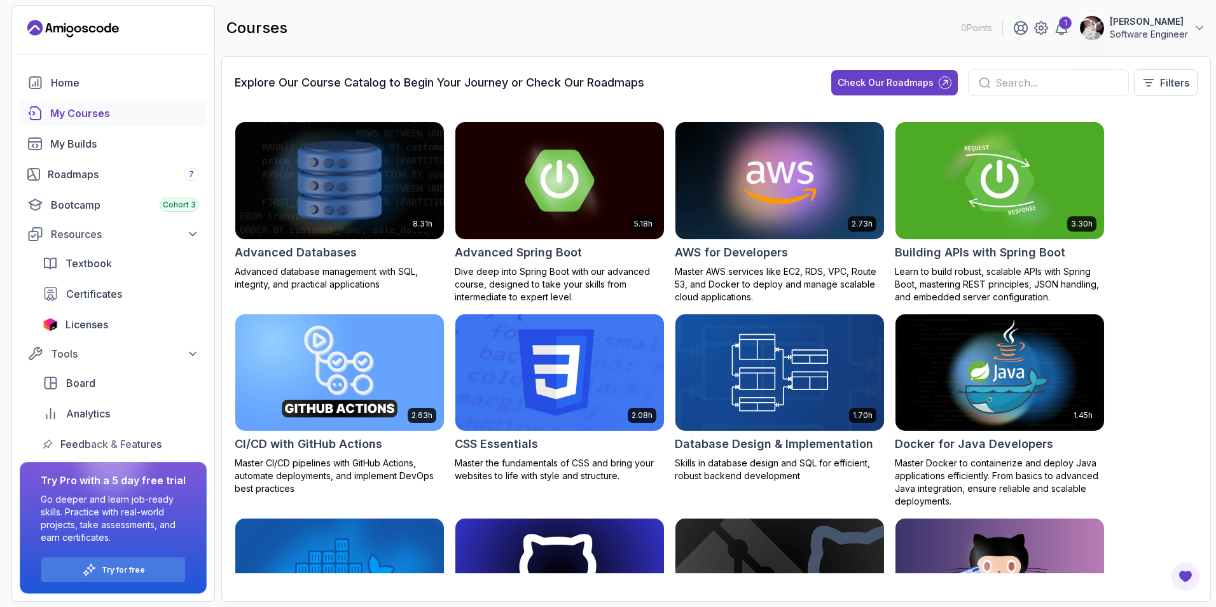
click at [1028, 91] on div at bounding box center [1048, 82] width 161 height 27
click at [1031, 84] on input "text" at bounding box center [1057, 82] width 123 height 15
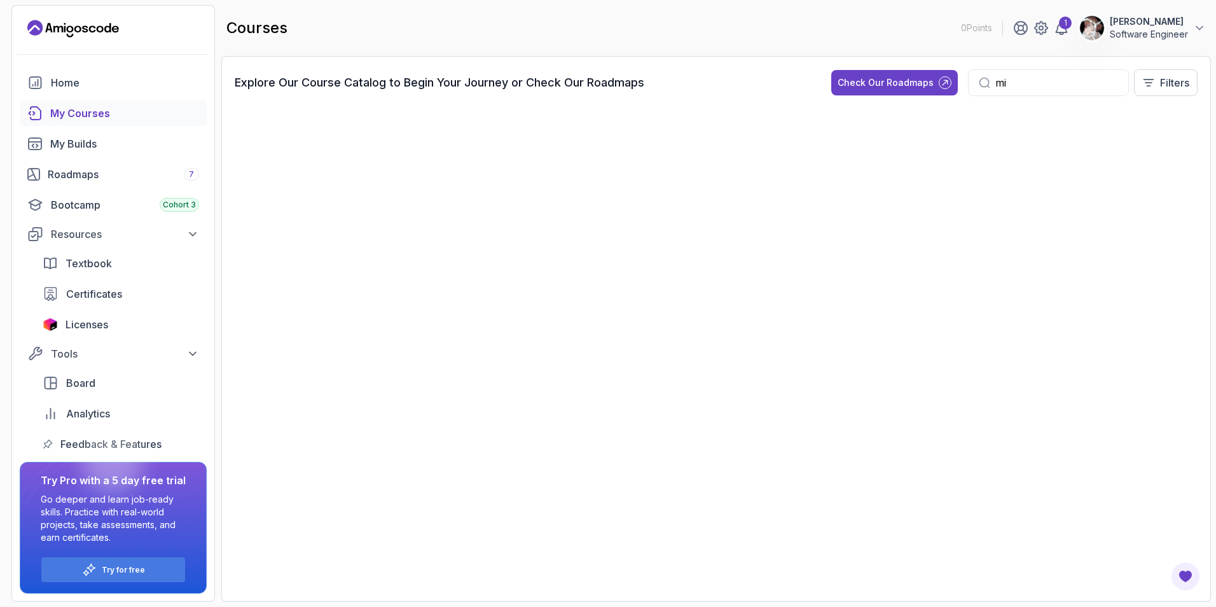
type input "m"
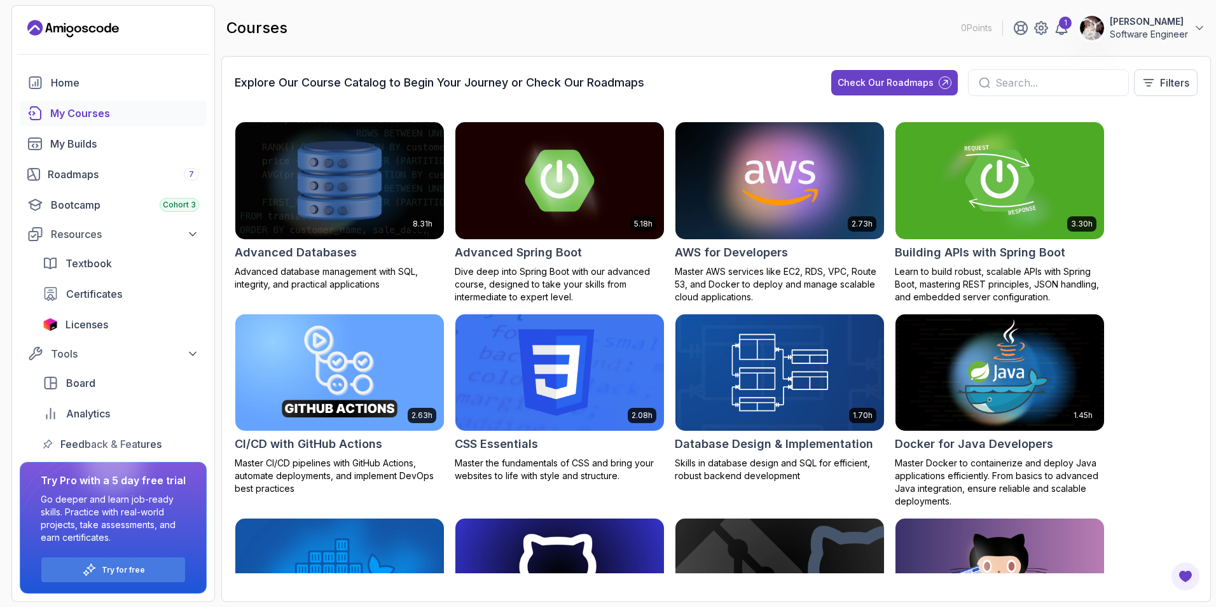
click at [796, 288] on p "Master AWS services like EC2, RDS, VPC, Route 53, and Docker to deploy and mana…" at bounding box center [780, 284] width 210 height 38
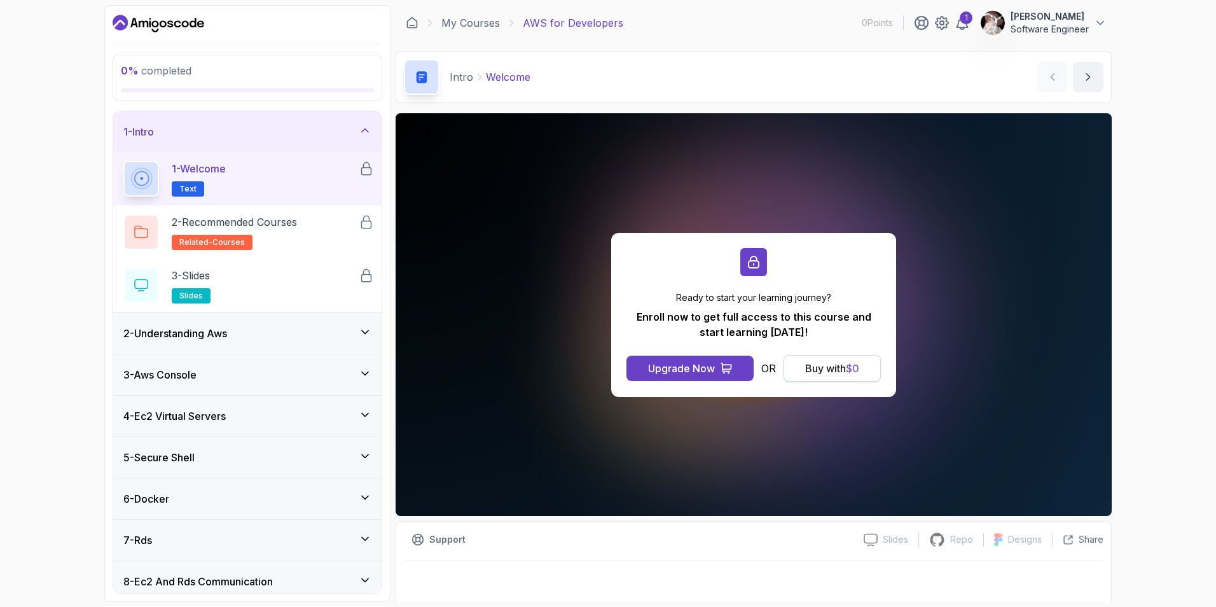
click at [851, 372] on span "$ 0" at bounding box center [852, 368] width 13 height 13
click at [831, 363] on div "Buy with $ 0" at bounding box center [832, 368] width 54 height 15
click at [712, 369] on div "Upgrade Now" at bounding box center [681, 368] width 67 height 15
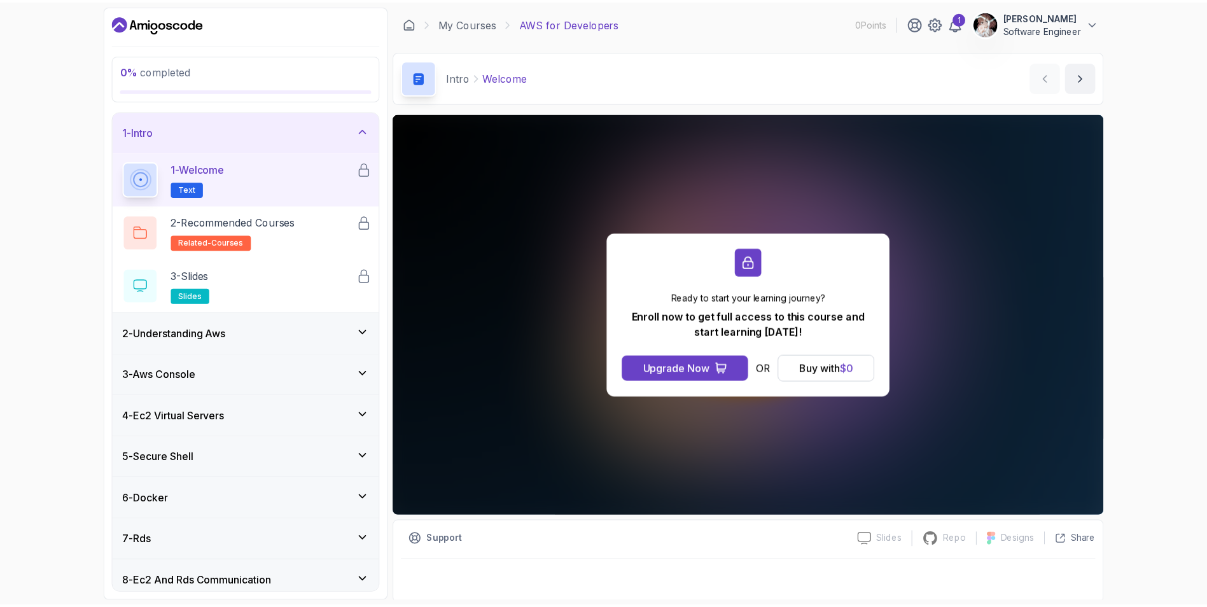
scroll to position [257, 0]
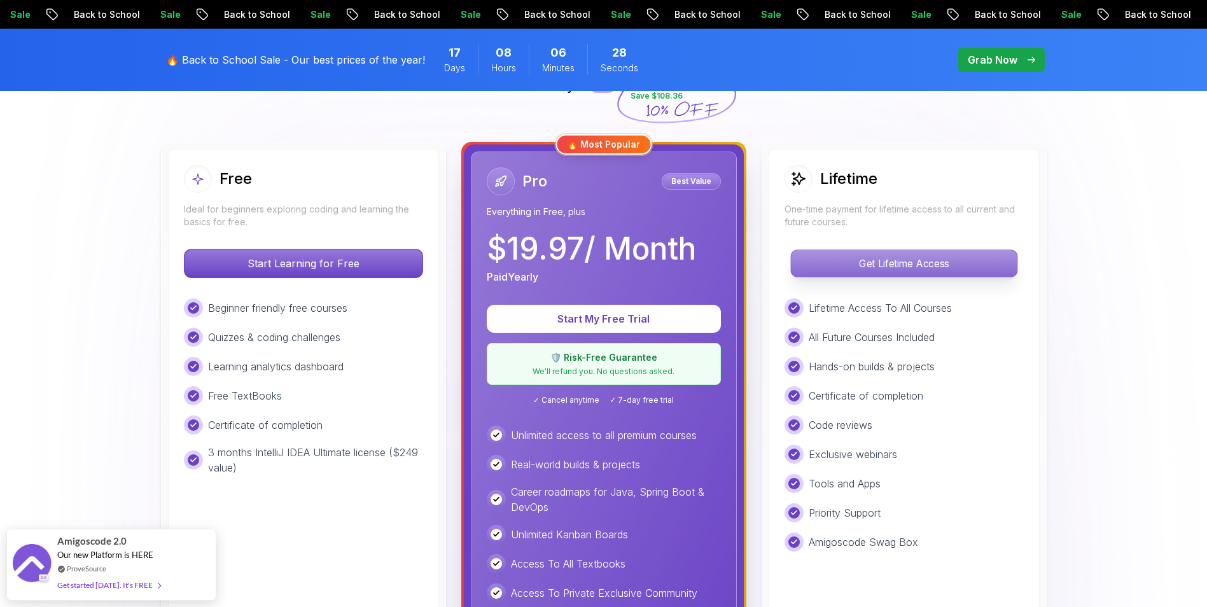
scroll to position [318, 0]
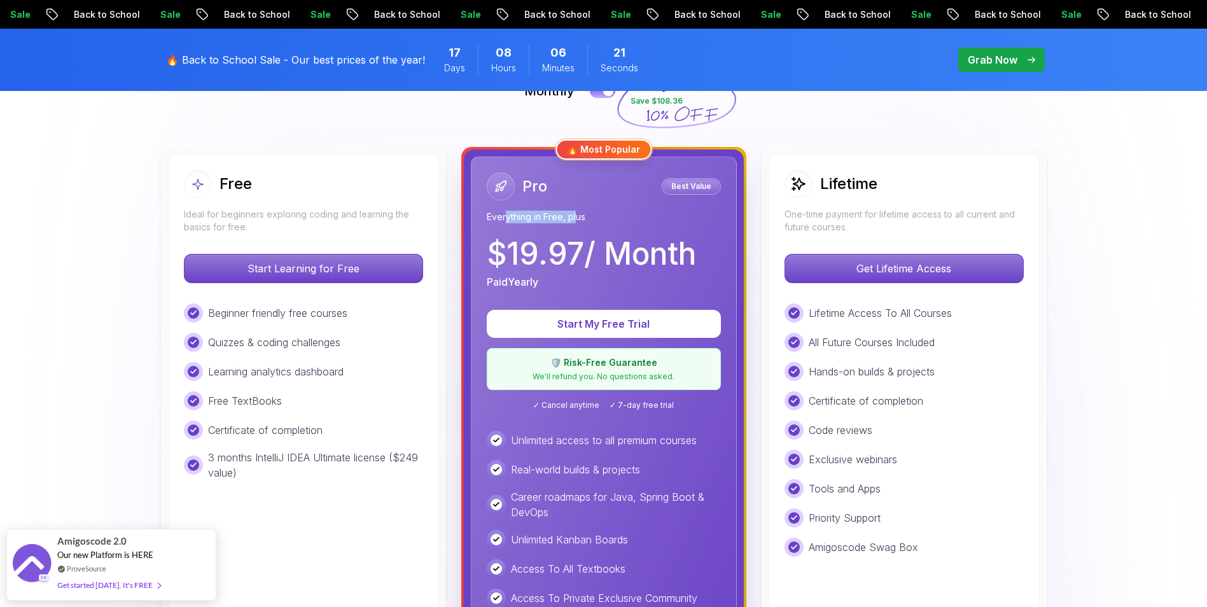
drag, startPoint x: 507, startPoint y: 211, endPoint x: 575, endPoint y: 215, distance: 68.2
click at [575, 215] on p "Everything in Free, plus" at bounding box center [604, 217] width 234 height 13
drag, startPoint x: 531, startPoint y: 256, endPoint x: 617, endPoint y: 261, distance: 86.6
click at [617, 261] on p "$ 19.97 / Month" at bounding box center [591, 254] width 209 height 31
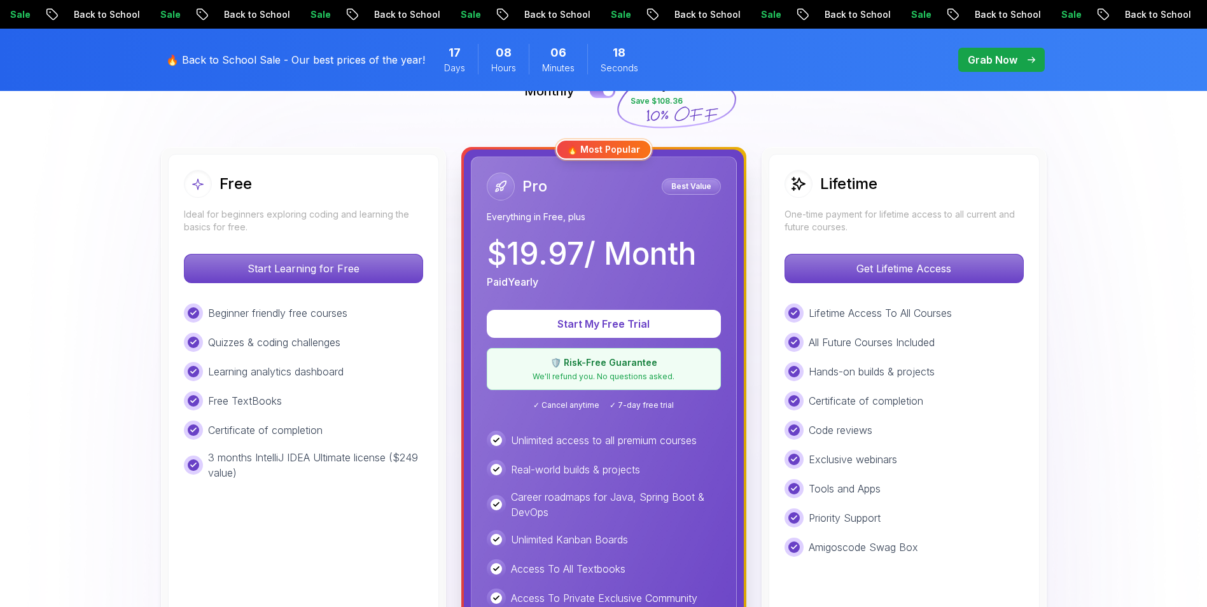
drag, startPoint x: 617, startPoint y: 261, endPoint x: 601, endPoint y: 293, distance: 36.4
click at [601, 293] on div "Pro Best Value Everything in Free, plus $ 19.97 / Month Paid Yearly Start My Fr…" at bounding box center [604, 448] width 266 height 584
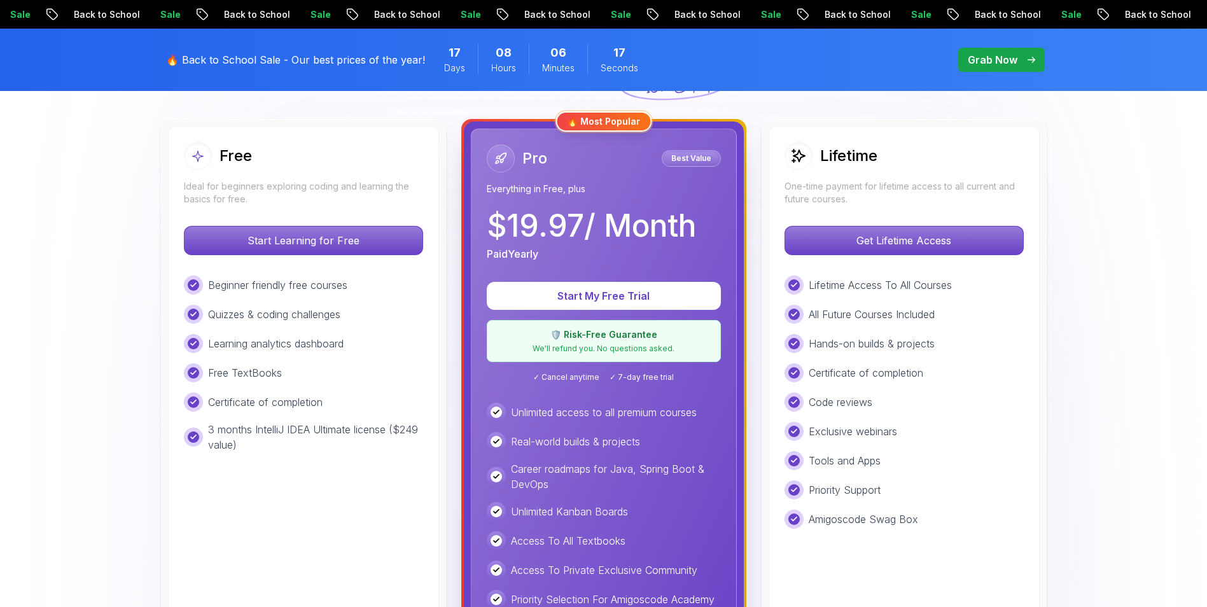
scroll to position [445, 0]
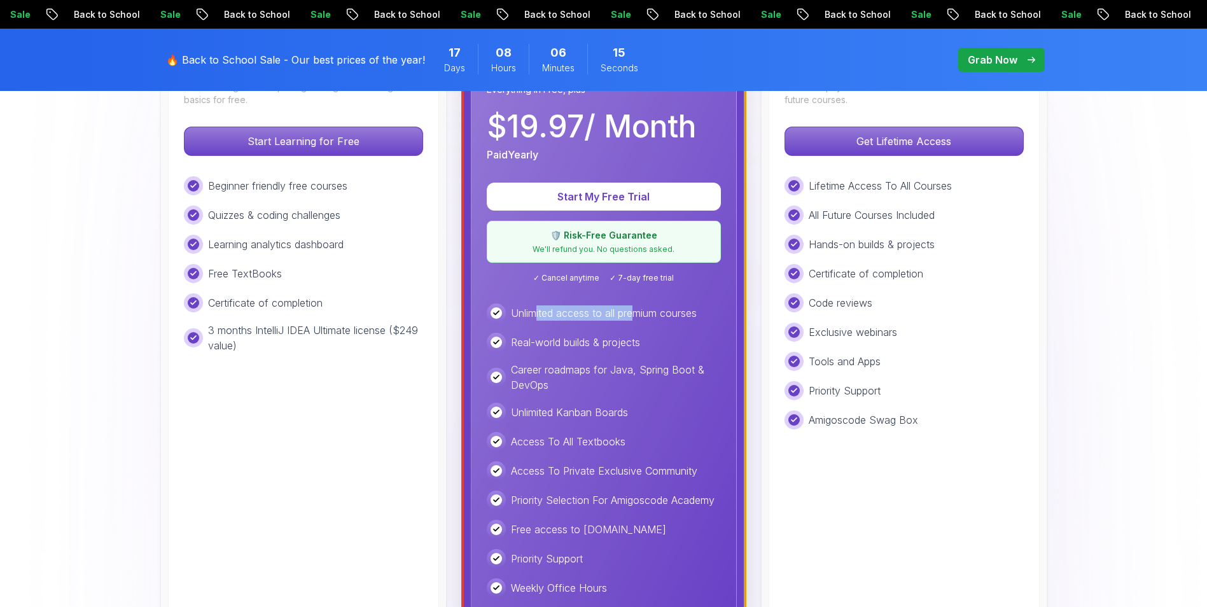
drag, startPoint x: 537, startPoint y: 317, endPoint x: 638, endPoint y: 319, distance: 101.2
click at [638, 319] on p "Unlimited access to all premium courses" at bounding box center [604, 312] width 186 height 15
drag, startPoint x: 638, startPoint y: 319, endPoint x: 599, endPoint y: 342, distance: 45.6
click at [599, 342] on p "Real-world builds & projects" at bounding box center [575, 342] width 129 height 15
drag, startPoint x: 599, startPoint y: 342, endPoint x: 655, endPoint y: 374, distance: 64.4
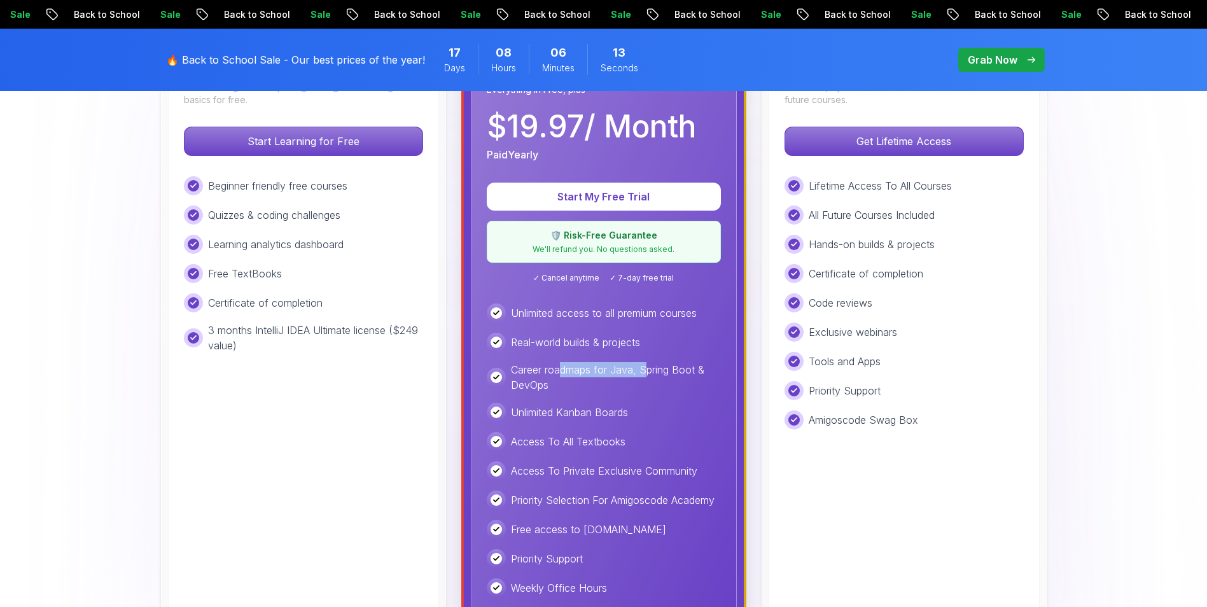
click at [655, 374] on p "Career roadmaps for Java, Spring Boot & DevOps" at bounding box center [616, 377] width 210 height 31
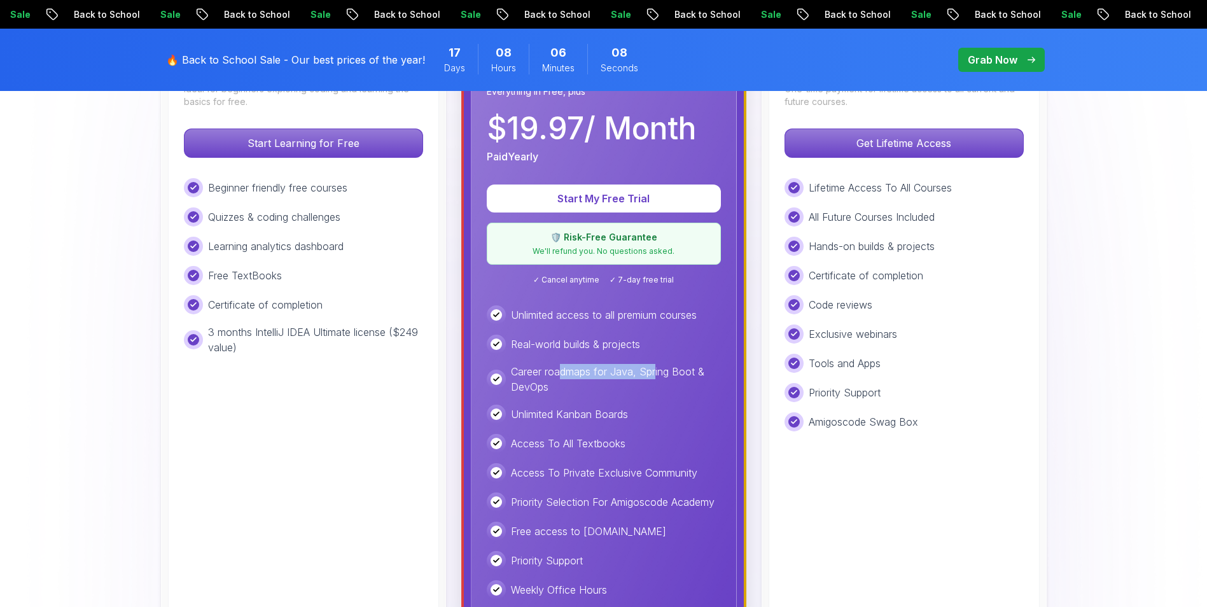
scroll to position [382, 0]
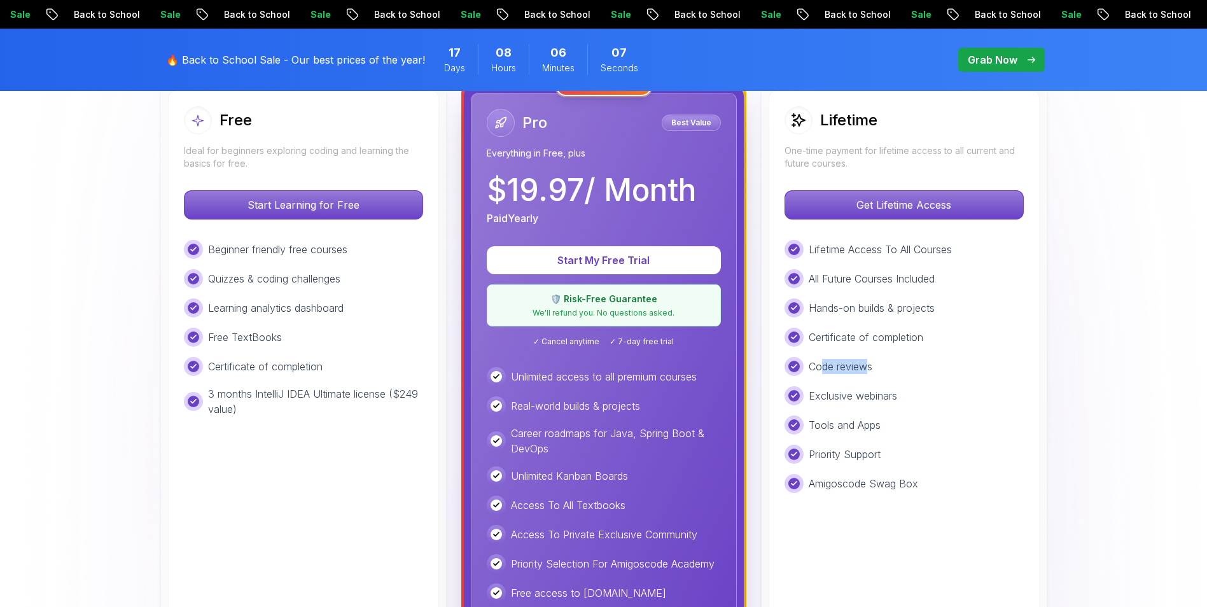
drag, startPoint x: 823, startPoint y: 363, endPoint x: 872, endPoint y: 359, distance: 49.8
click at [872, 359] on p "Code reviews" at bounding box center [841, 366] width 64 height 15
drag, startPoint x: 872, startPoint y: 359, endPoint x: 873, endPoint y: 391, distance: 32.5
click at [873, 391] on p "Exclusive webinars" at bounding box center [853, 395] width 88 height 15
drag, startPoint x: 873, startPoint y: 391, endPoint x: 869, endPoint y: 425, distance: 33.9
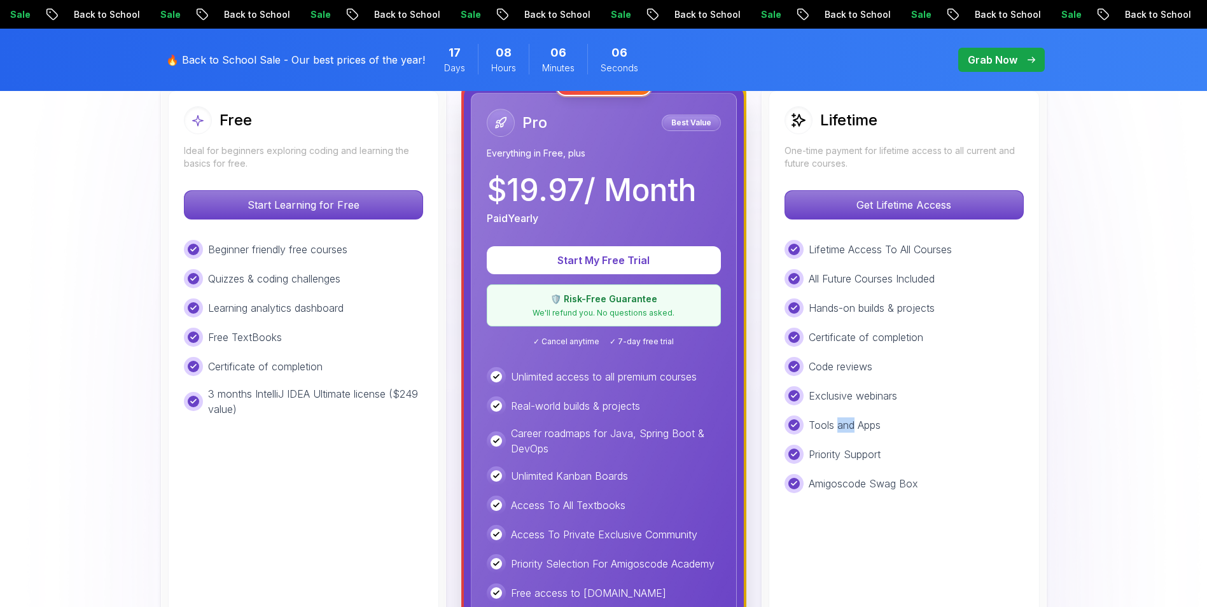
click at [869, 425] on p "Tools and Apps" at bounding box center [845, 424] width 72 height 15
drag, startPoint x: 869, startPoint y: 425, endPoint x: 838, endPoint y: 264, distance: 163.8
click at [838, 264] on div "Lifetime Access To All Courses All Future Courses Included Hands-on builds & pr…" at bounding box center [903, 366] width 239 height 253
drag, startPoint x: 233, startPoint y: 280, endPoint x: 331, endPoint y: 283, distance: 97.4
click at [331, 283] on p "Quizzes & coding challenges" at bounding box center [274, 278] width 132 height 15
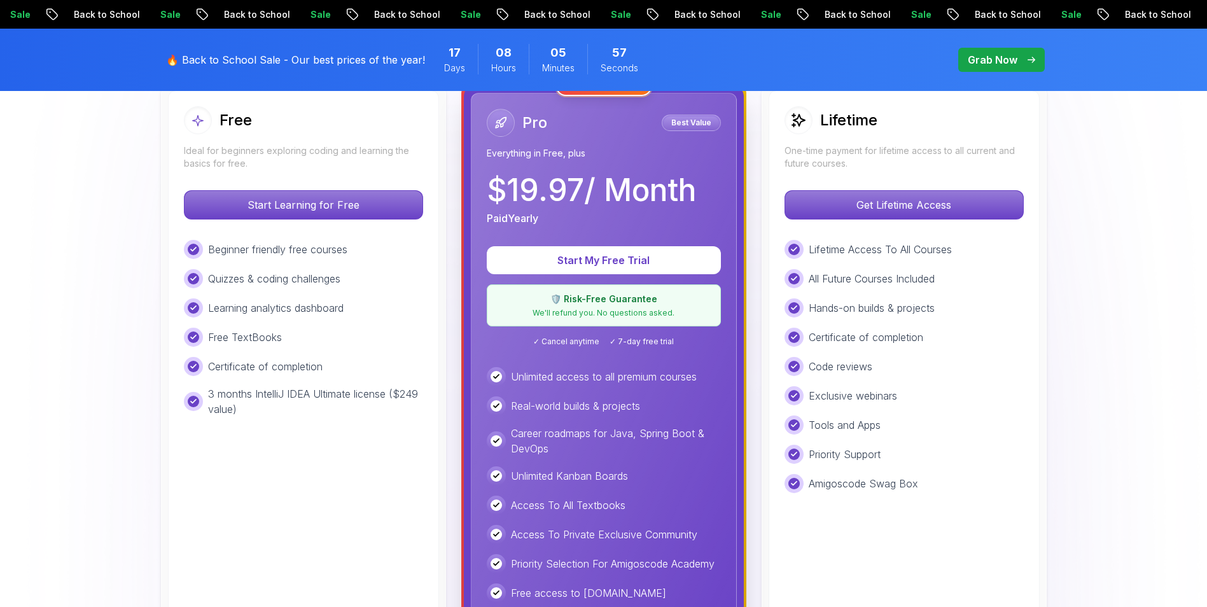
drag, startPoint x: 331, startPoint y: 283, endPoint x: 328, endPoint y: 307, distance: 24.4
click at [328, 307] on p "Learning analytics dashboard" at bounding box center [276, 307] width 136 height 15
drag, startPoint x: 212, startPoint y: 312, endPoint x: 345, endPoint y: 323, distance: 134.0
click at [345, 323] on div "Beginner friendly free courses Quizzes & coding challenges Learning analytics d…" at bounding box center [303, 328] width 239 height 177
drag, startPoint x: 345, startPoint y: 323, endPoint x: 294, endPoint y: 369, distance: 69.4
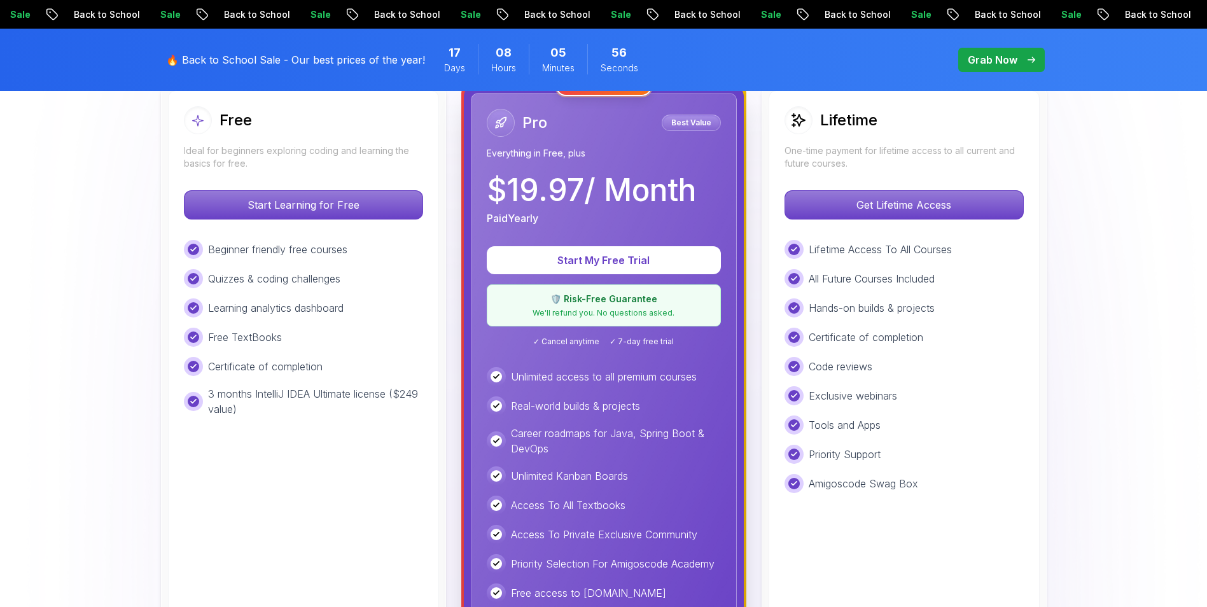
click at [294, 369] on p "Certificate of completion" at bounding box center [265, 366] width 115 height 15
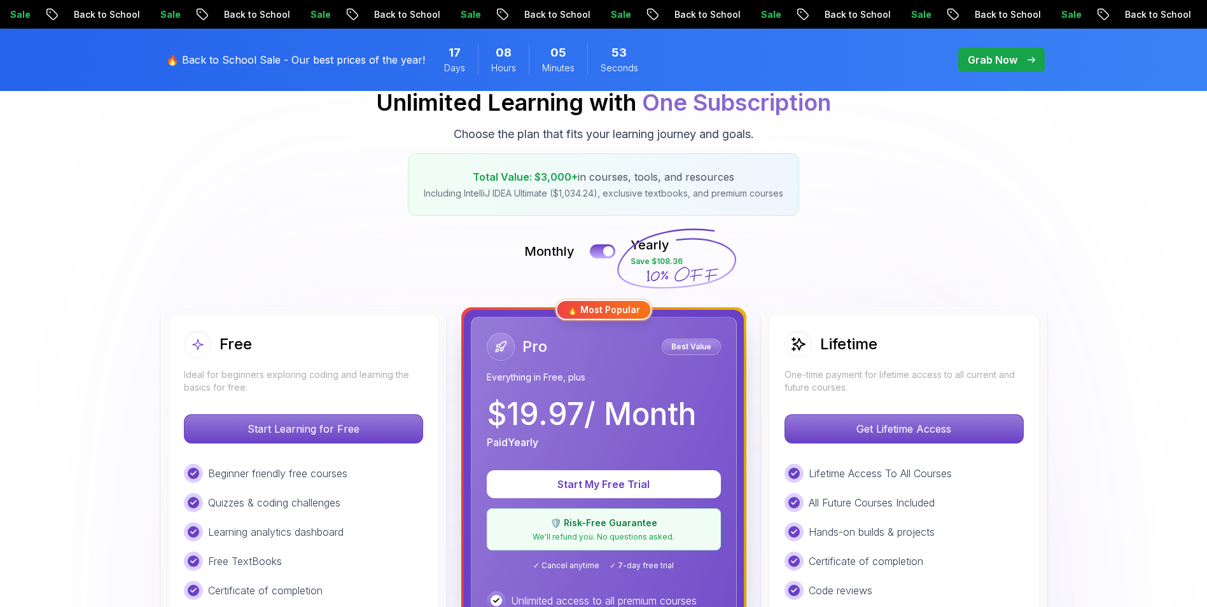
scroll to position [191, 0]
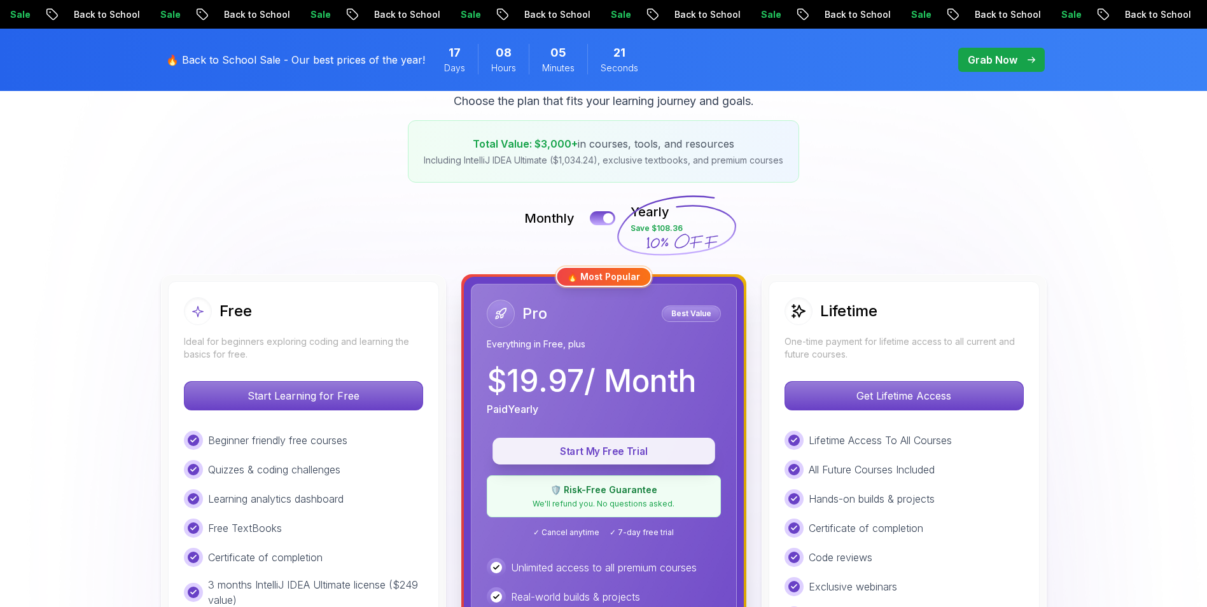
click at [626, 452] on p "Start My Free Trial" at bounding box center [603, 451] width 193 height 15
